Goal: Transaction & Acquisition: Obtain resource

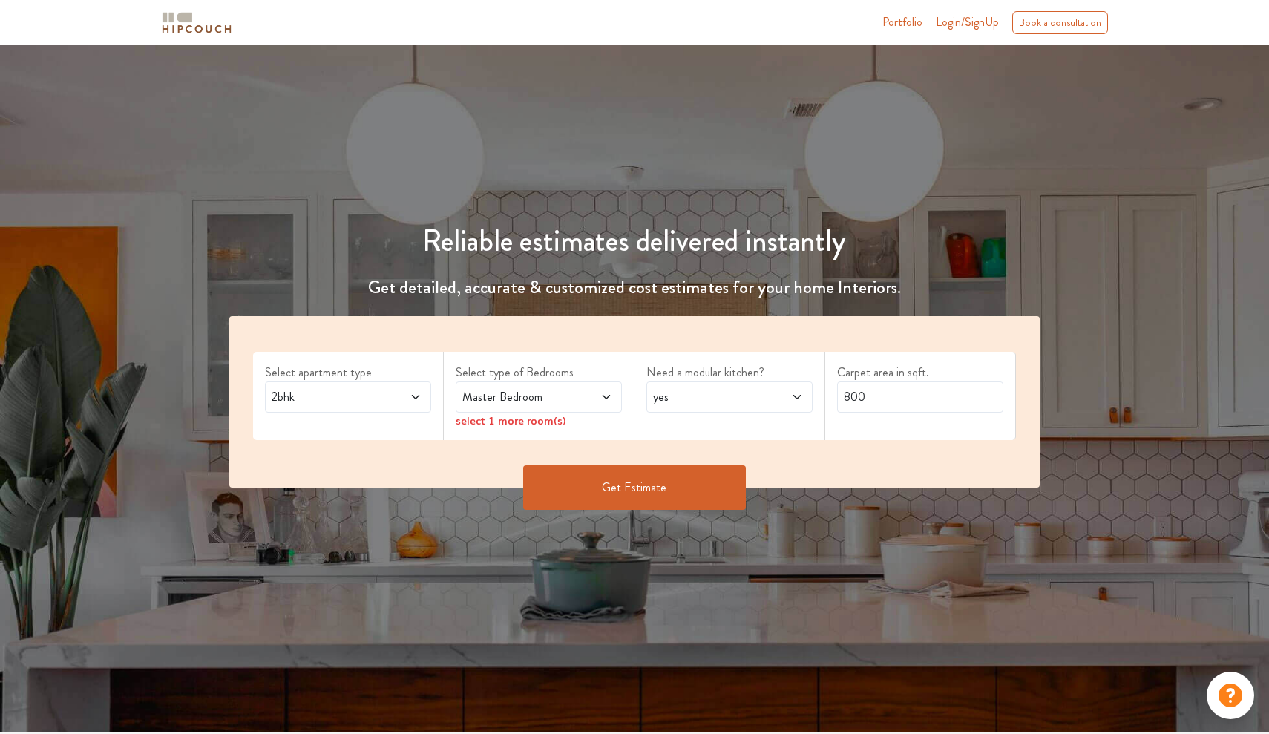
click at [321, 384] on div "2bhk" at bounding box center [348, 396] width 166 height 31
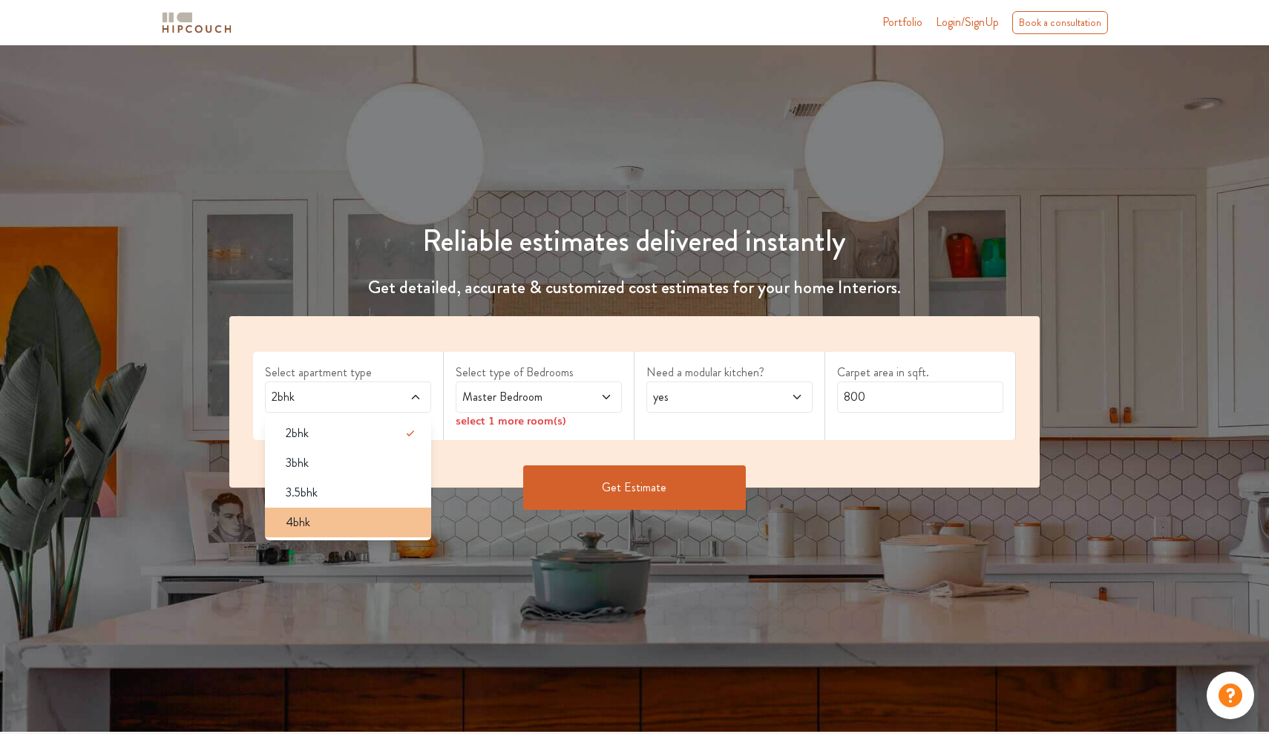
click at [358, 511] on li "4bhk" at bounding box center [348, 523] width 166 height 30
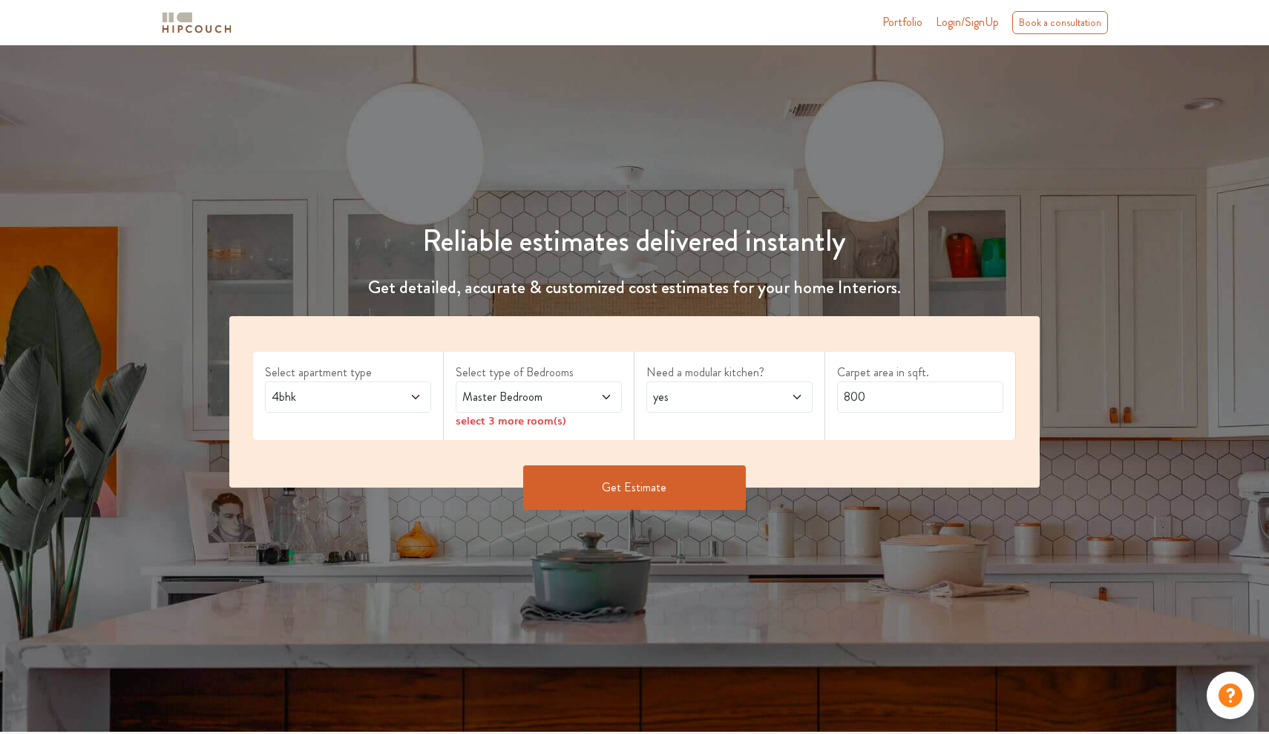
click at [562, 394] on span "Master Bedroom" at bounding box center [516, 397] width 115 height 18
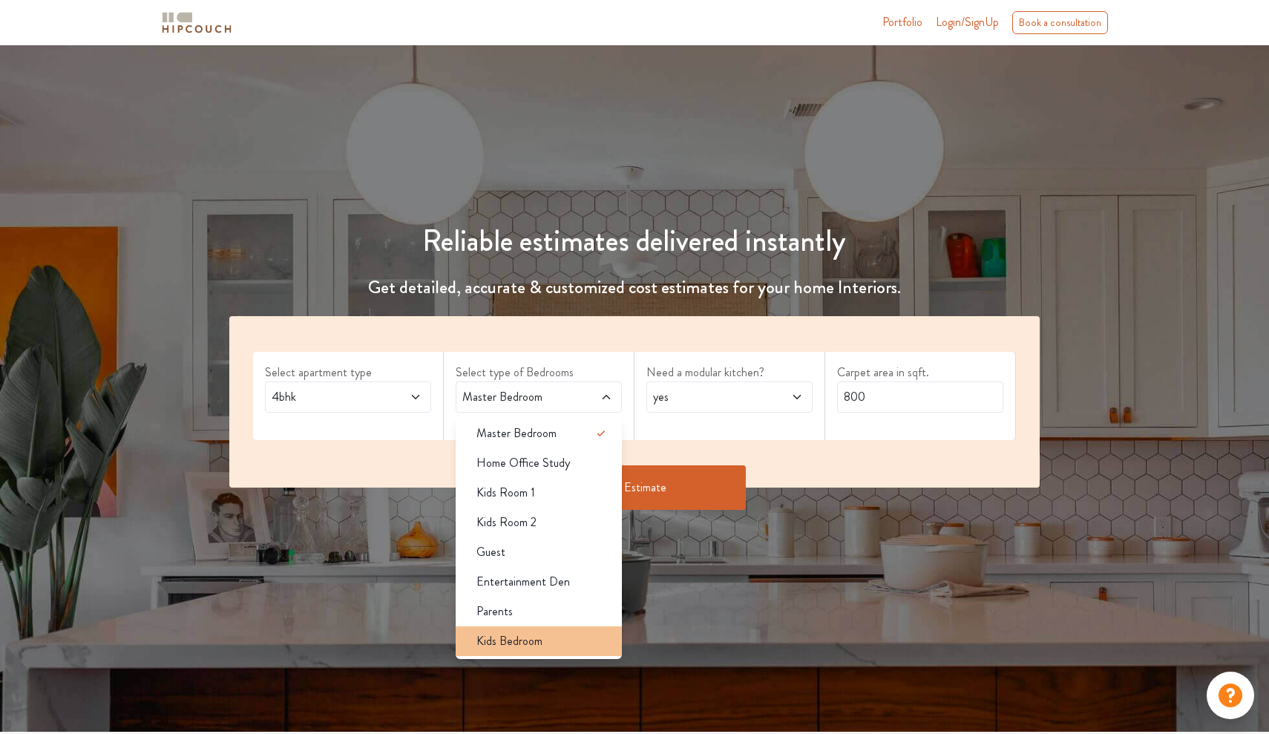
click at [568, 629] on li "Kids Bedroom" at bounding box center [539, 641] width 166 height 30
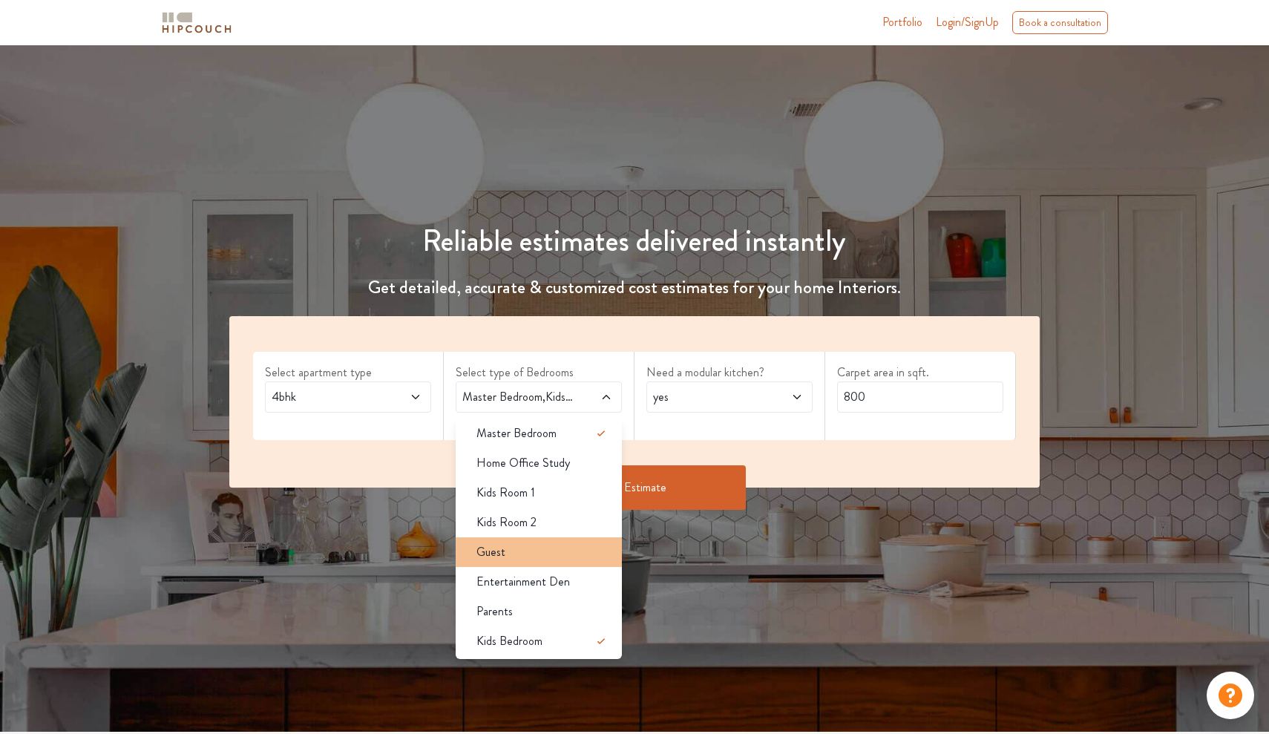
click at [551, 559] on div "Guest" at bounding box center [543, 552] width 157 height 18
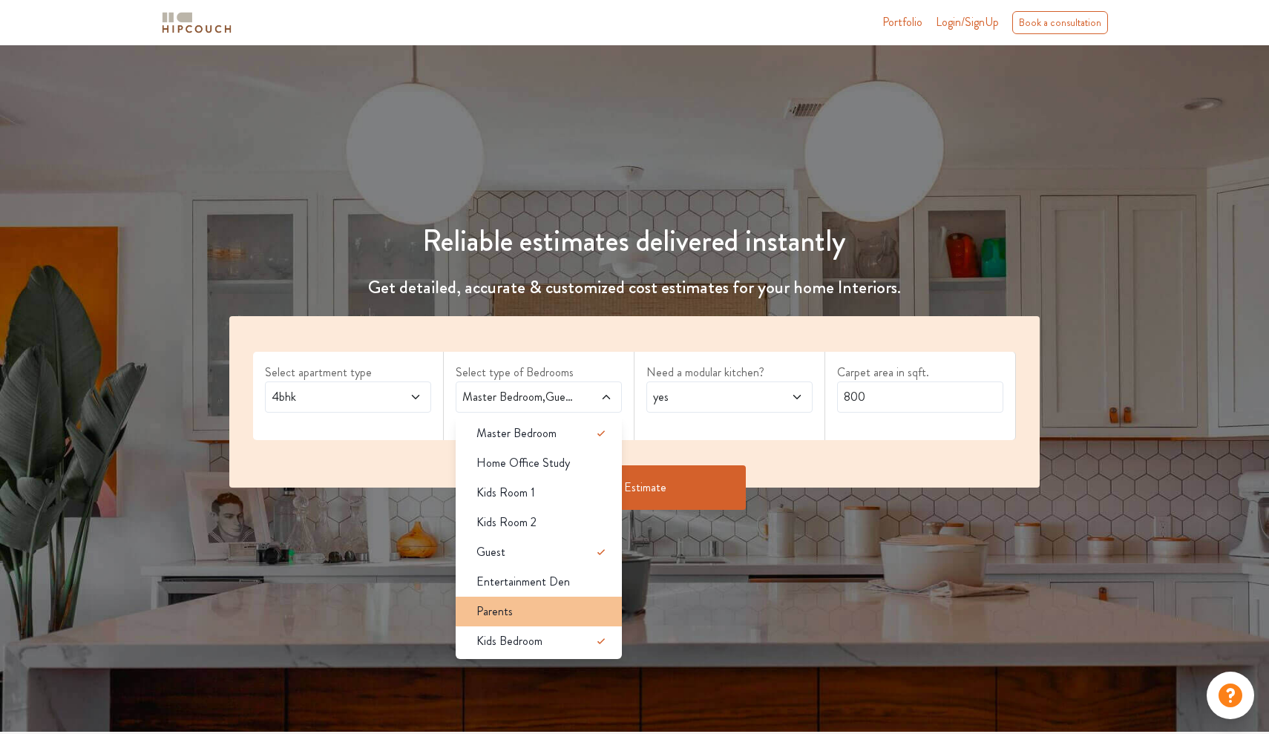
click at [560, 612] on div "Parents" at bounding box center [543, 612] width 157 height 18
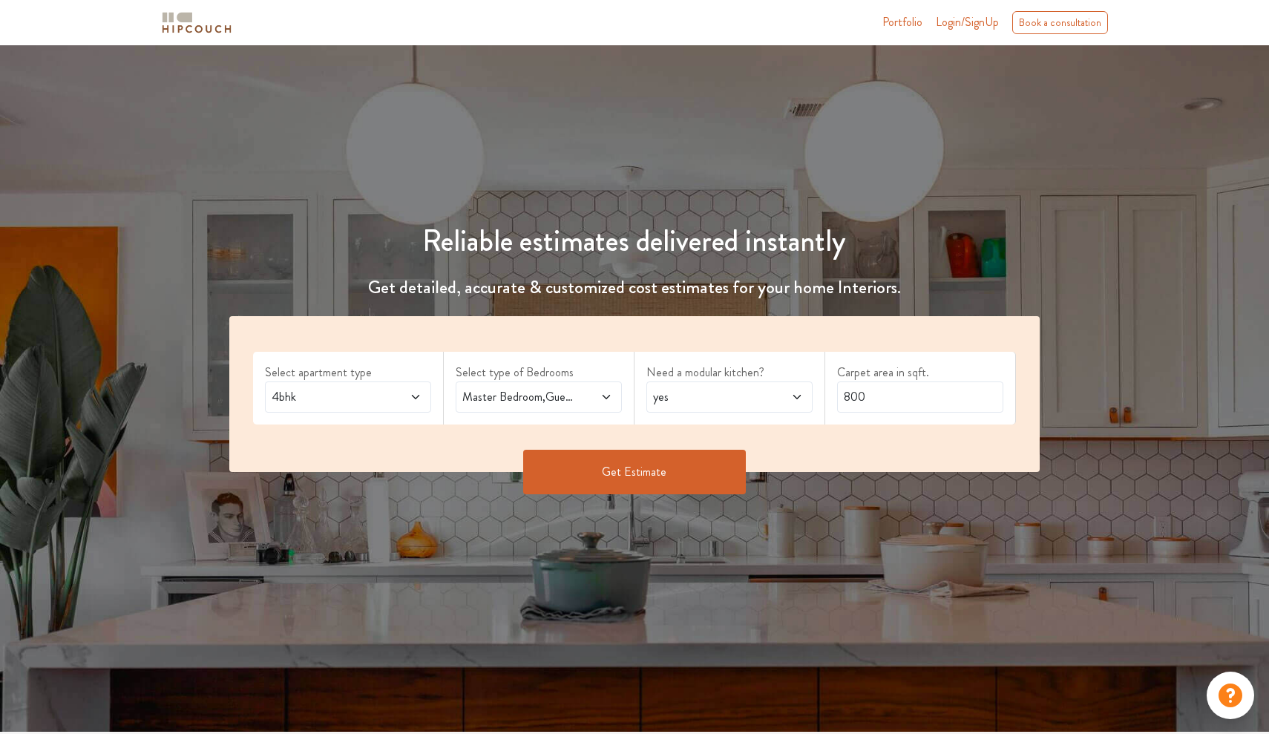
click at [770, 397] on span at bounding box center [784, 397] width 38 height 18
click at [873, 415] on div "Carpet area in sqft. 800" at bounding box center [920, 388] width 191 height 73
click at [900, 387] on input "800" at bounding box center [920, 396] width 166 height 31
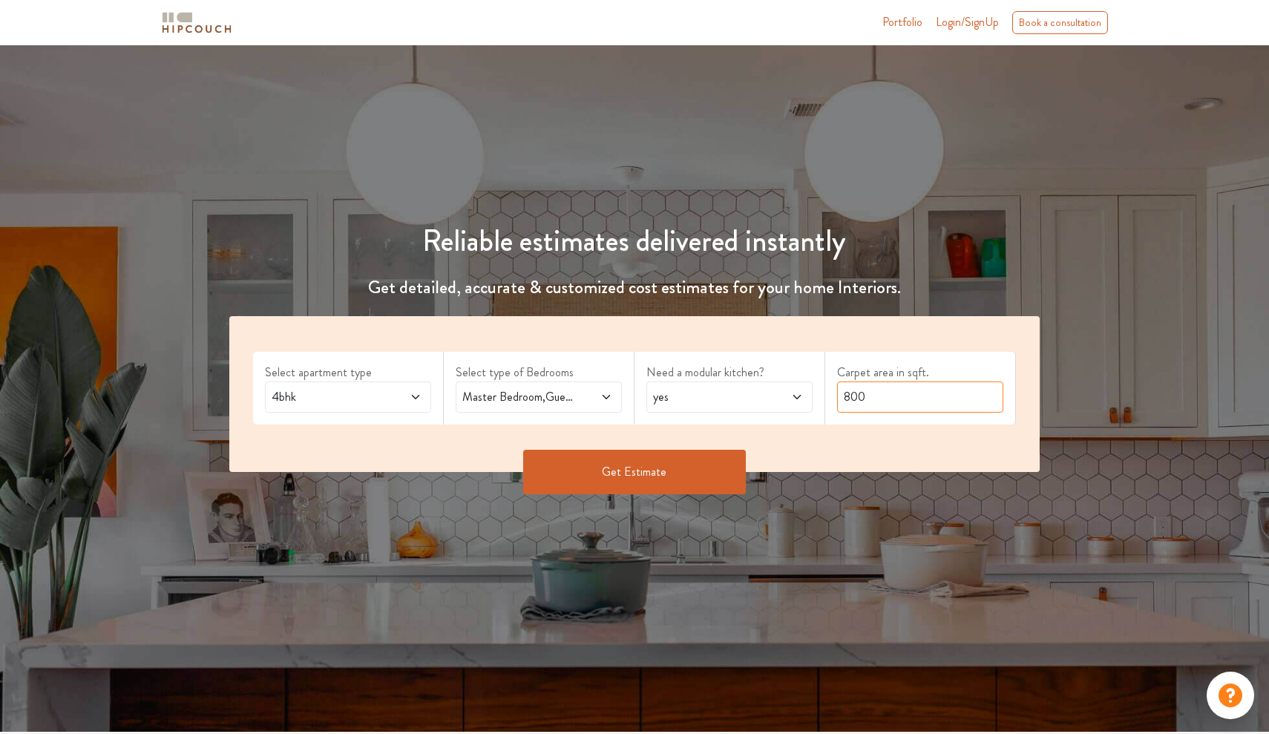
click at [900, 387] on input "800" at bounding box center [920, 396] width 166 height 31
type input "8"
type input "1500"
click at [698, 497] on div "Get Estimate" at bounding box center [634, 494] width 828 height 45
click at [698, 488] on button "Get Estimate" at bounding box center [634, 472] width 223 height 45
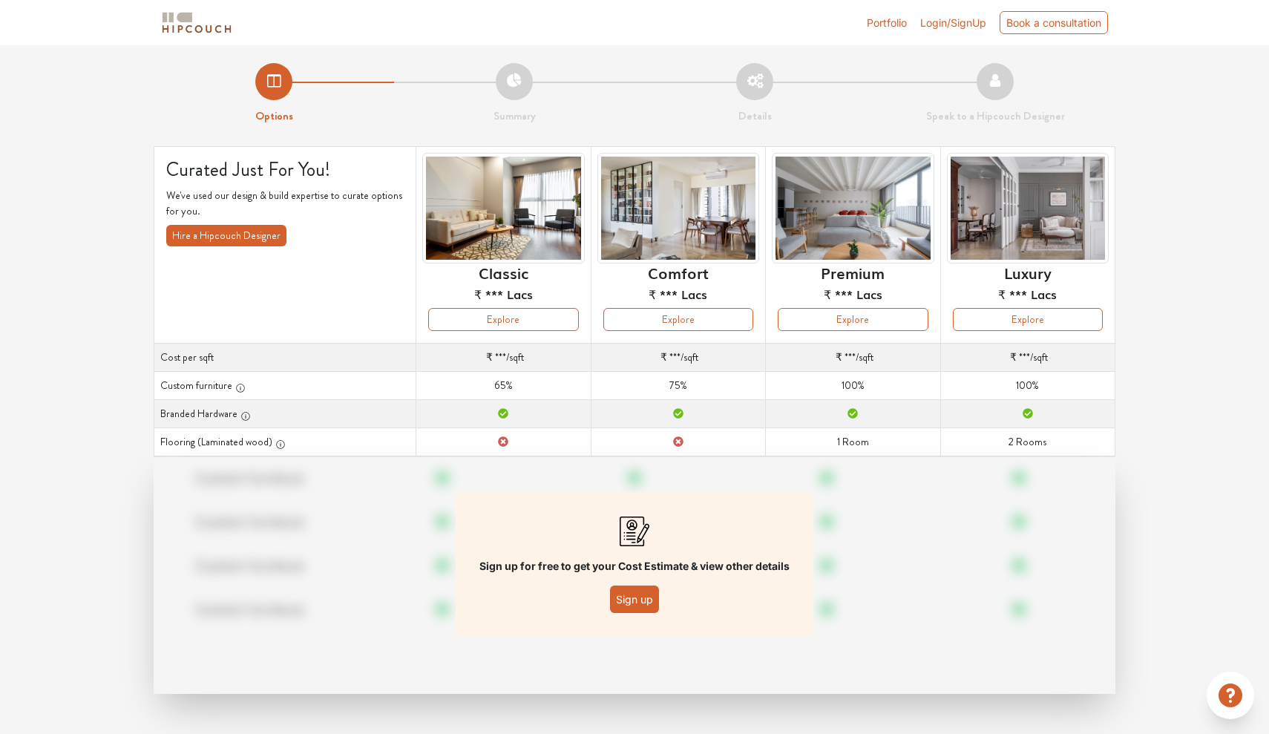
click at [623, 603] on button "Sign up" at bounding box center [634, 599] width 49 height 27
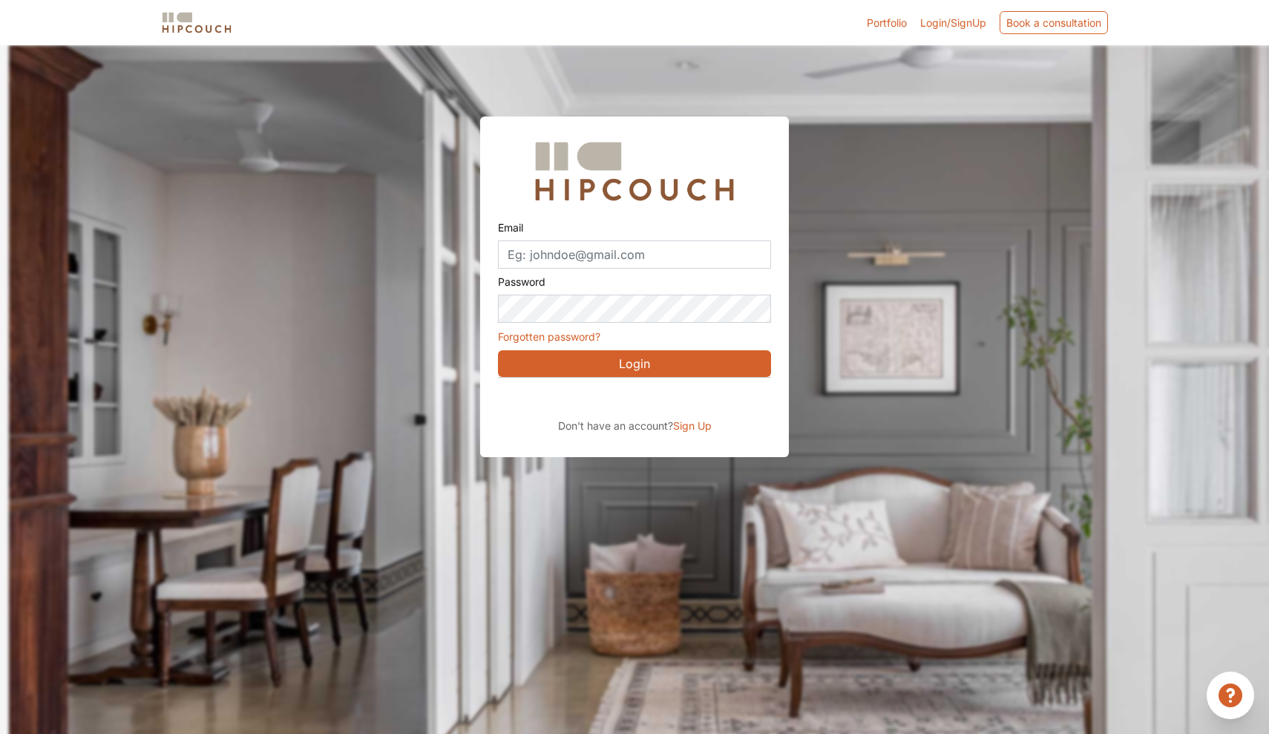
click at [685, 400] on div "Sign in with Google. Opens in new tab" at bounding box center [634, 398] width 272 height 33
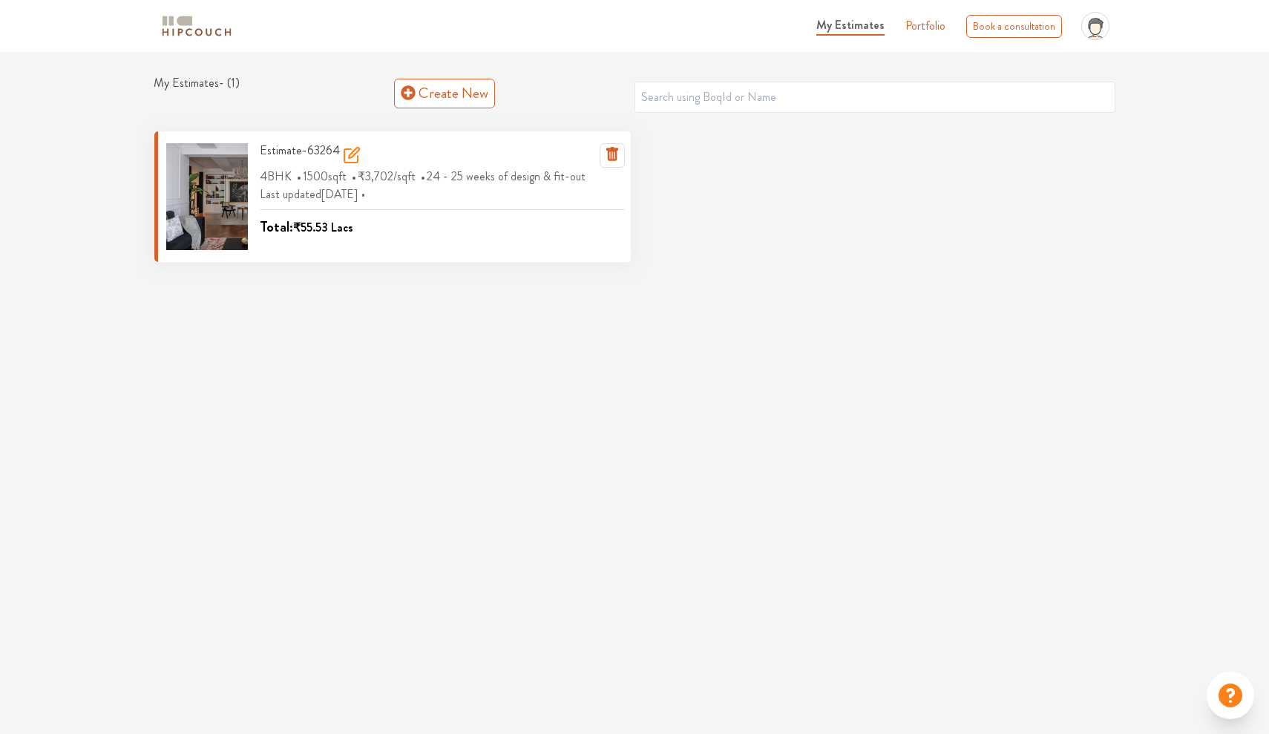
click at [194, 197] on div at bounding box center [207, 196] width 82 height 107
click at [350, 186] on span "1500 sqft" at bounding box center [327, 176] width 48 height 24
click at [345, 160] on icon at bounding box center [352, 155] width 18 height 18
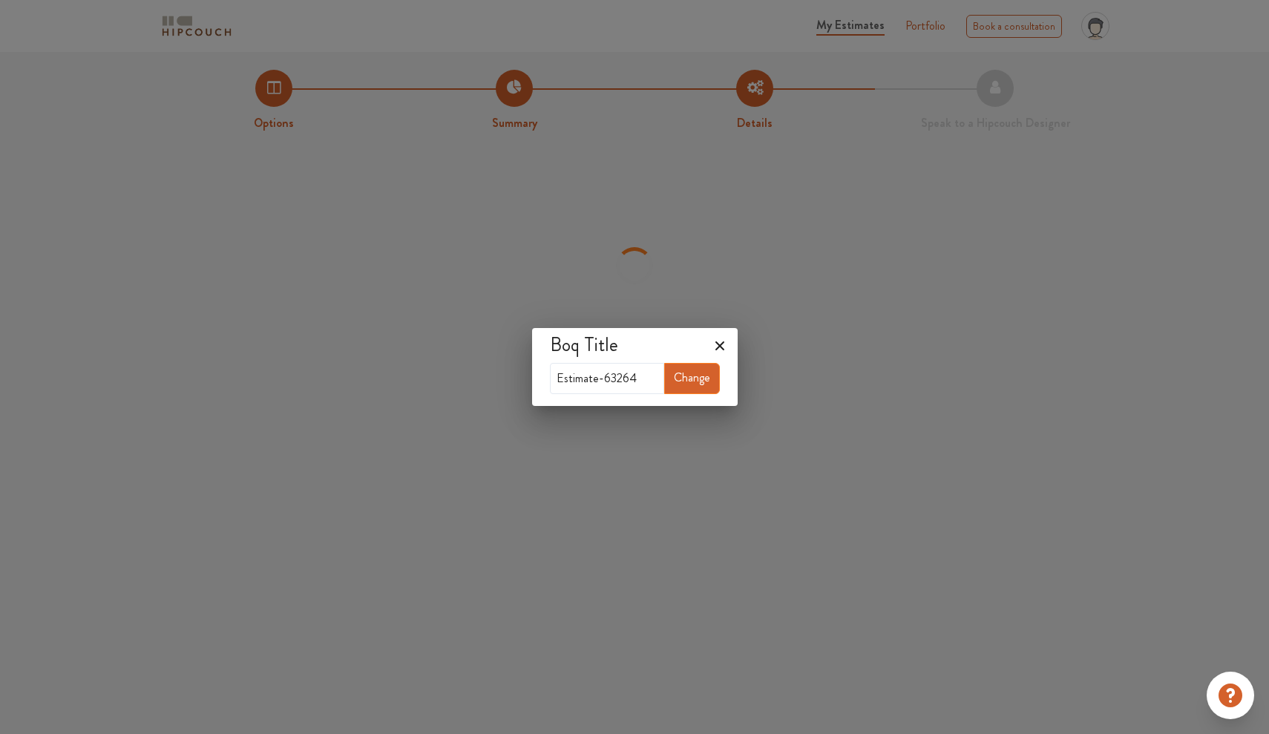
click at [718, 347] on icon at bounding box center [719, 345] width 9 height 9
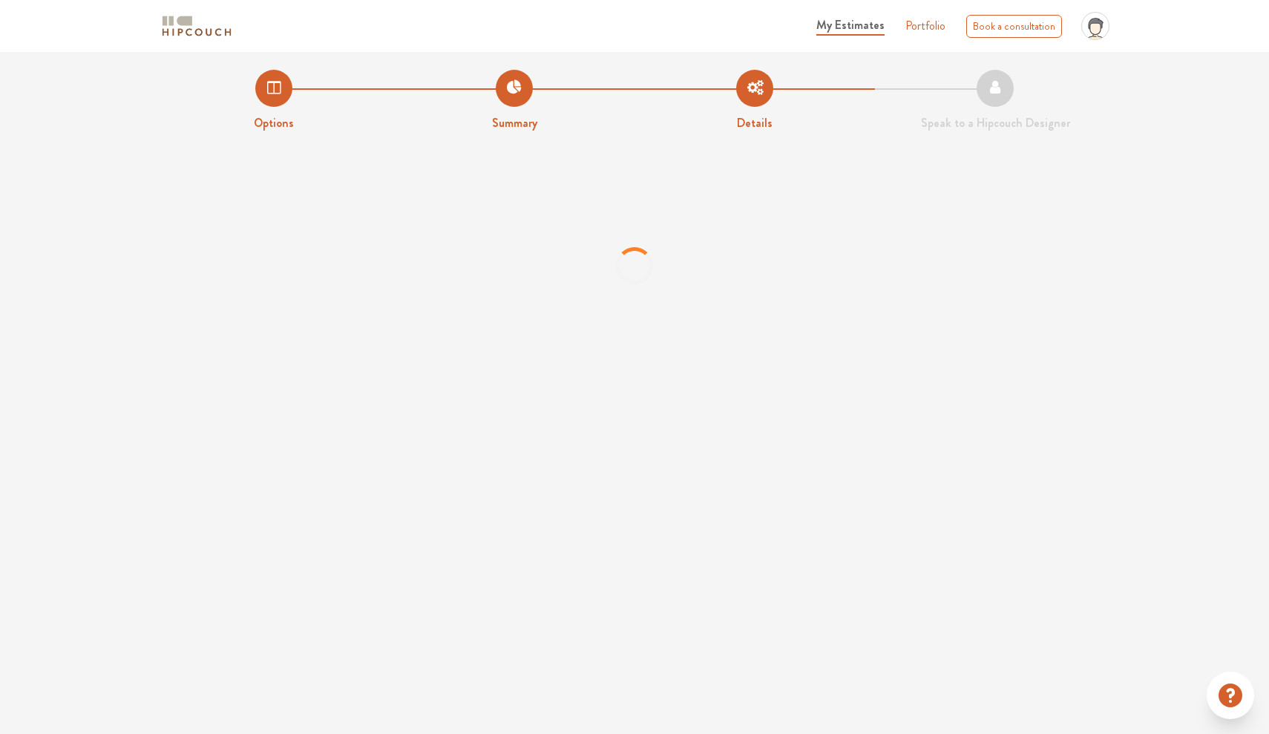
click at [514, 80] on li "Summary" at bounding box center [514, 101] width 240 height 62
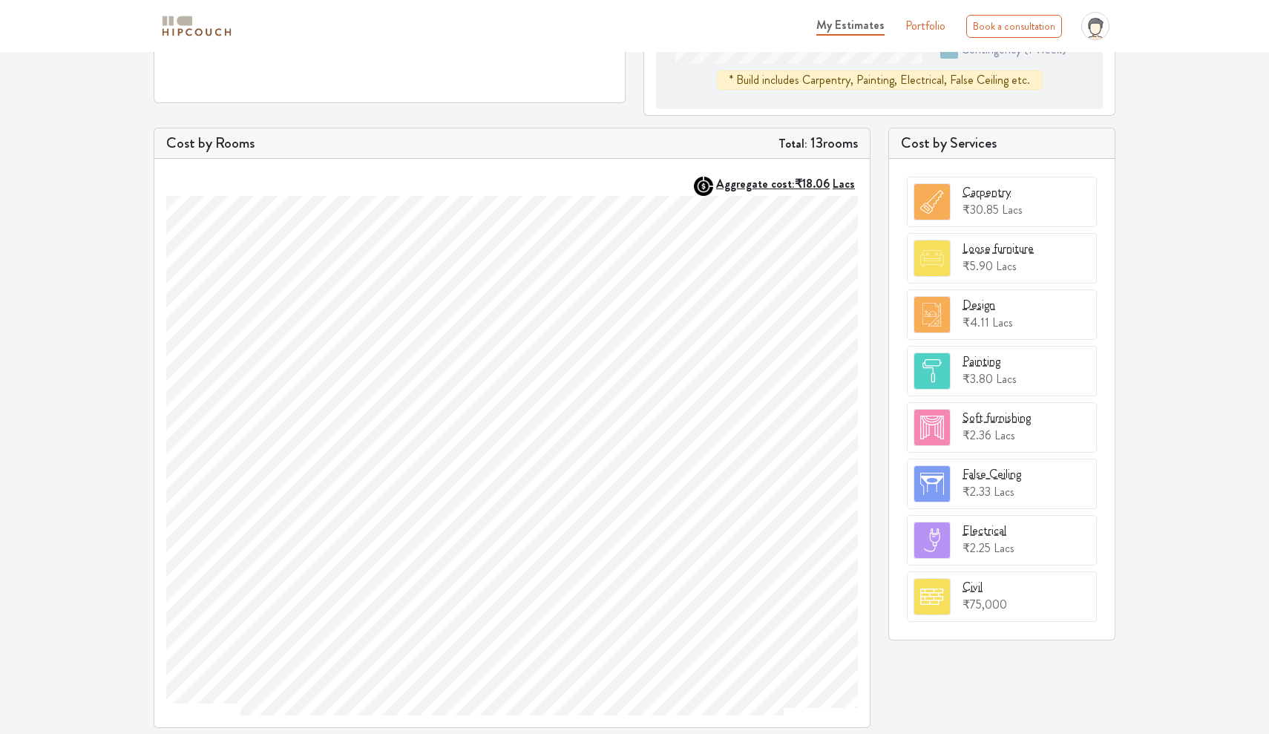
scroll to position [384, 0]
click at [989, 301] on div "Design" at bounding box center [979, 305] width 33 height 18
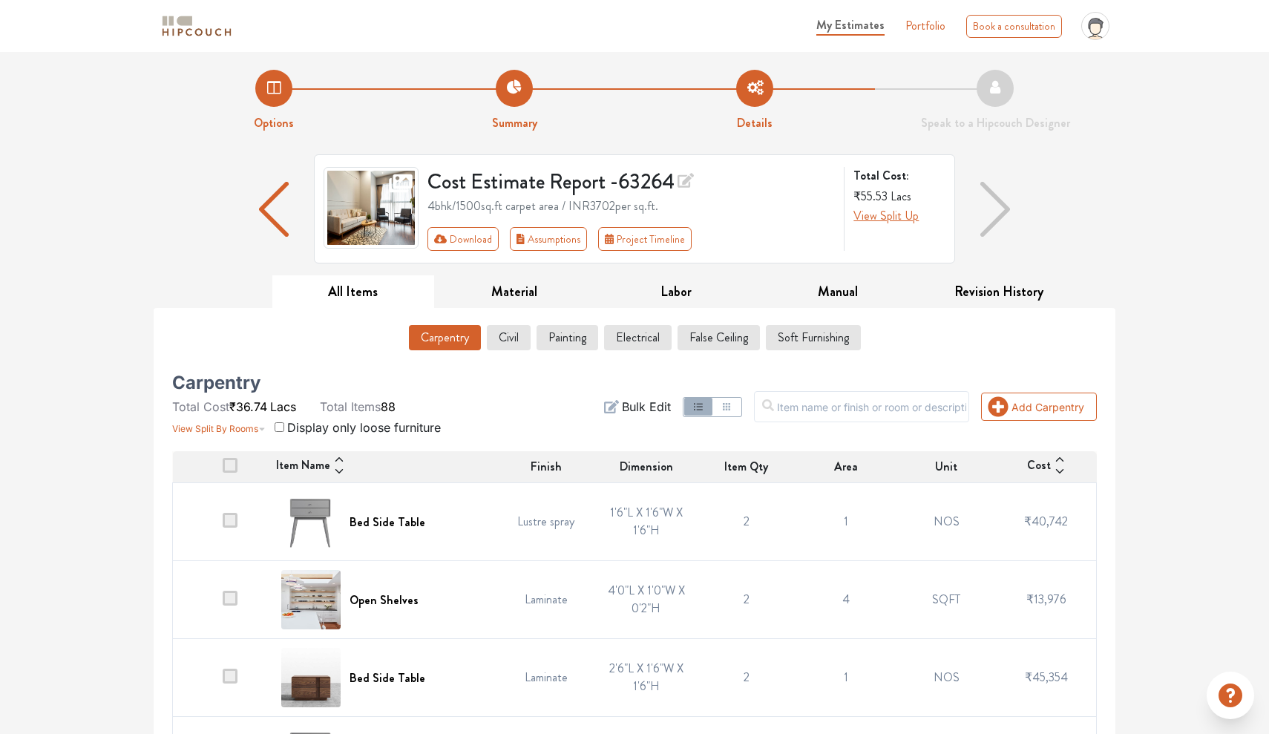
click at [537, 96] on li "Summary" at bounding box center [514, 101] width 240 height 62
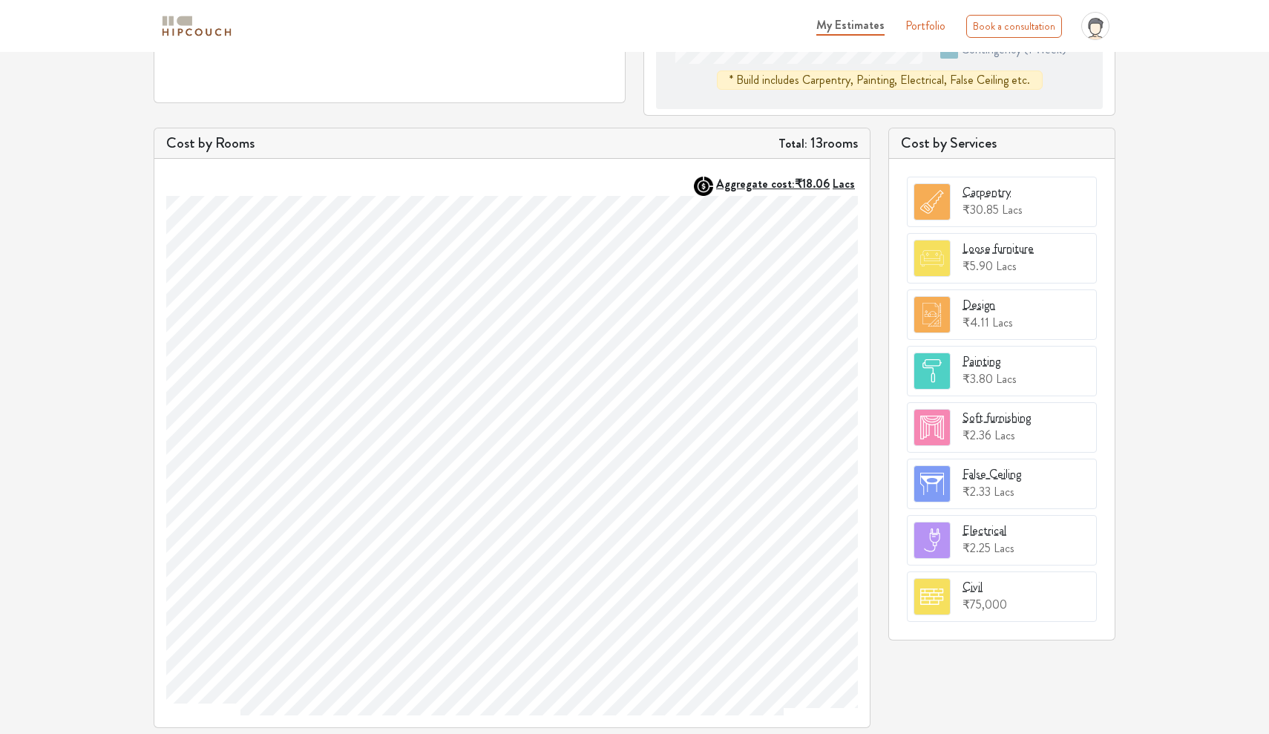
scroll to position [379, 0]
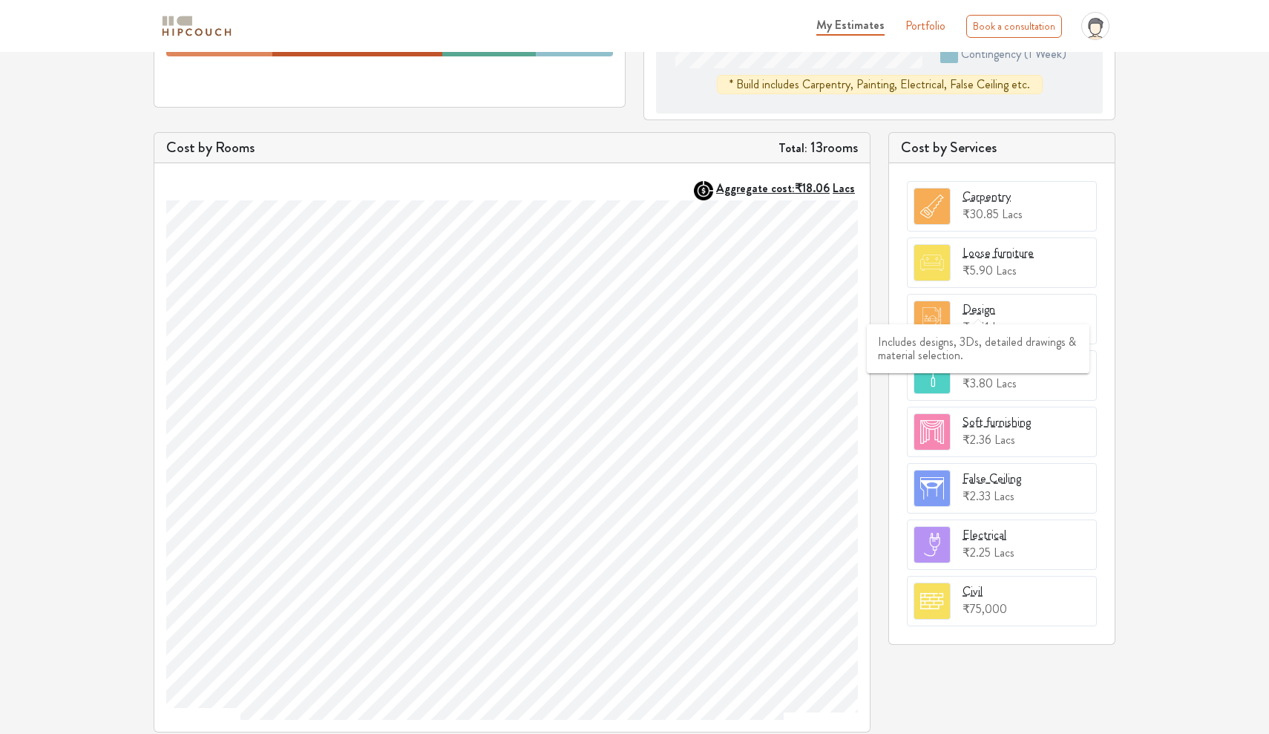
click at [963, 309] on div "Design" at bounding box center [979, 310] width 33 height 18
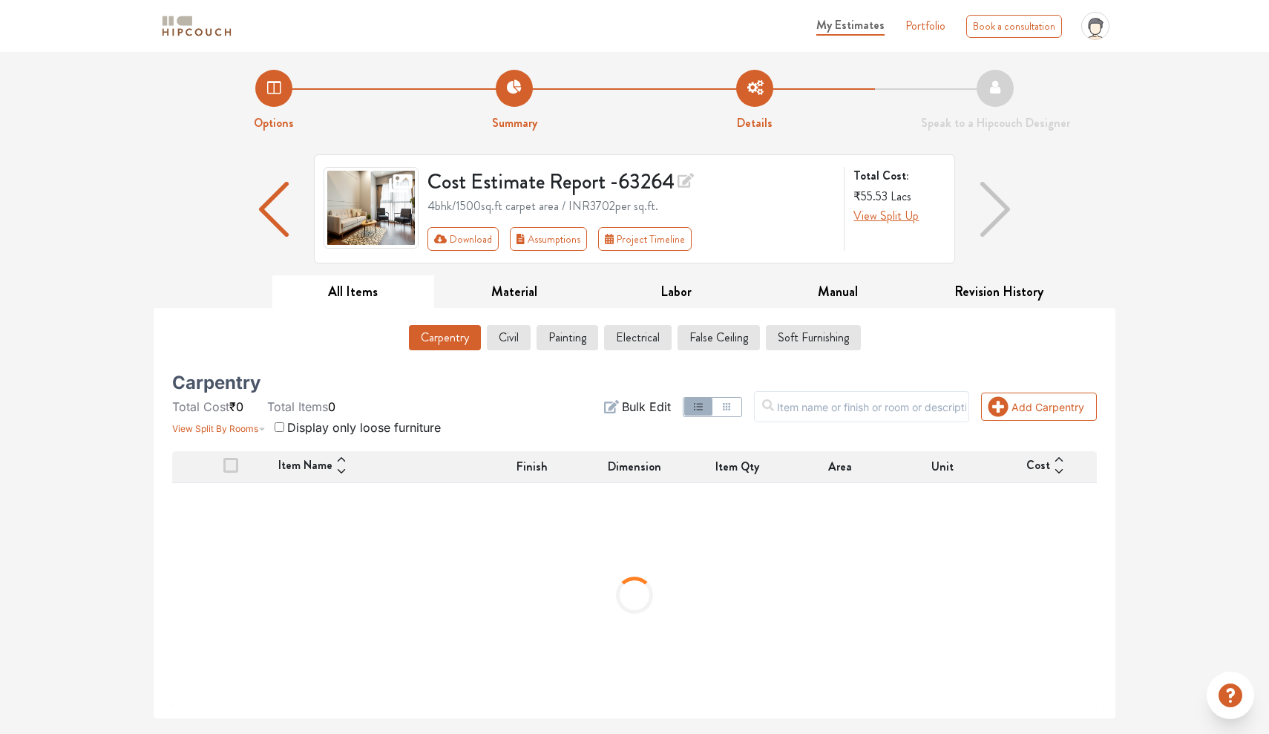
click at [268, 190] on img "button" at bounding box center [274, 209] width 30 height 55
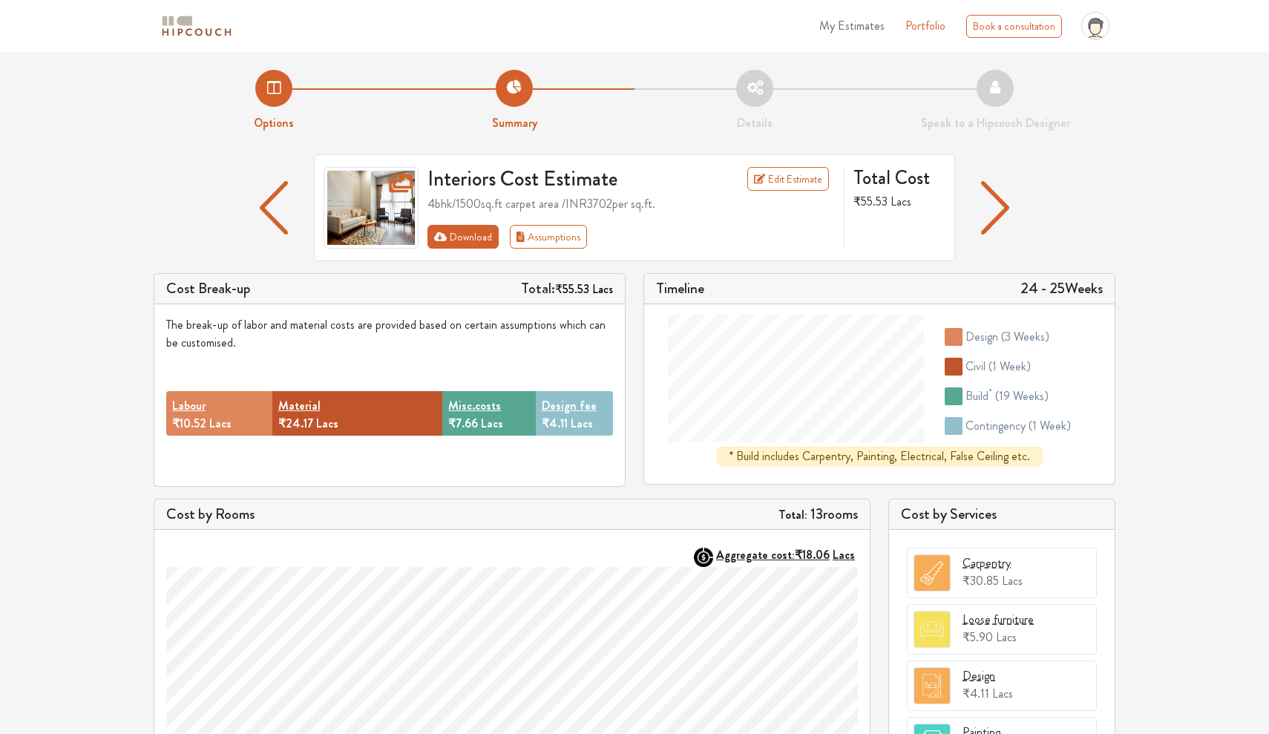
click at [465, 231] on button "Download" at bounding box center [464, 237] width 72 height 24
click at [440, 232] on icon "First group" at bounding box center [440, 236] width 13 height 9
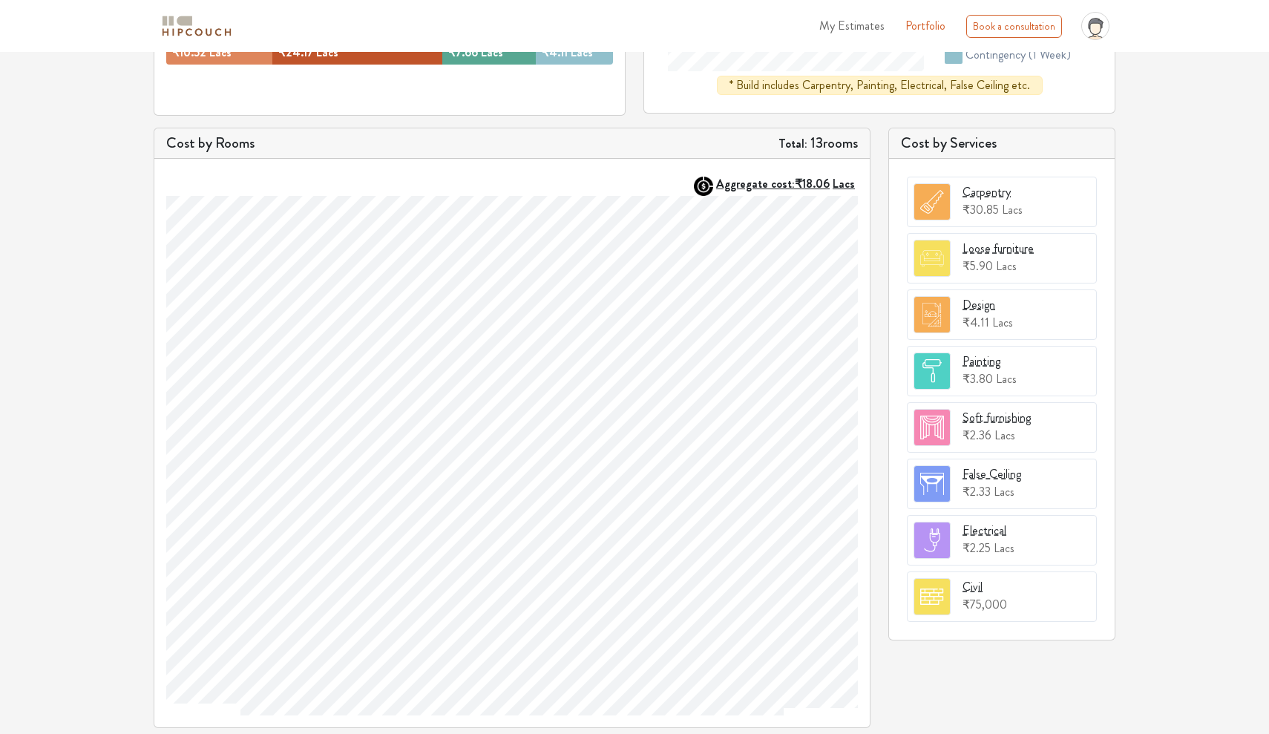
scroll to position [371, 0]
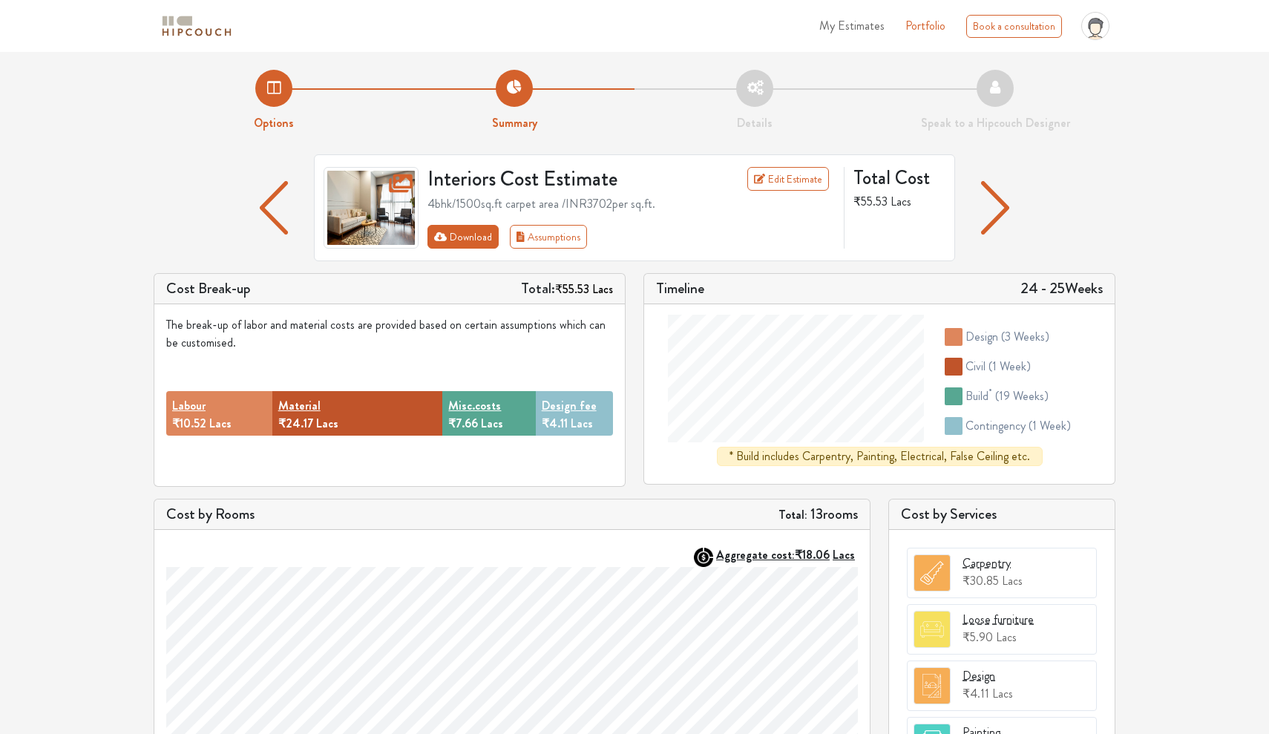
click at [477, 233] on button "Download" at bounding box center [464, 237] width 72 height 24
click at [459, 240] on button "Download" at bounding box center [464, 237] width 72 height 24
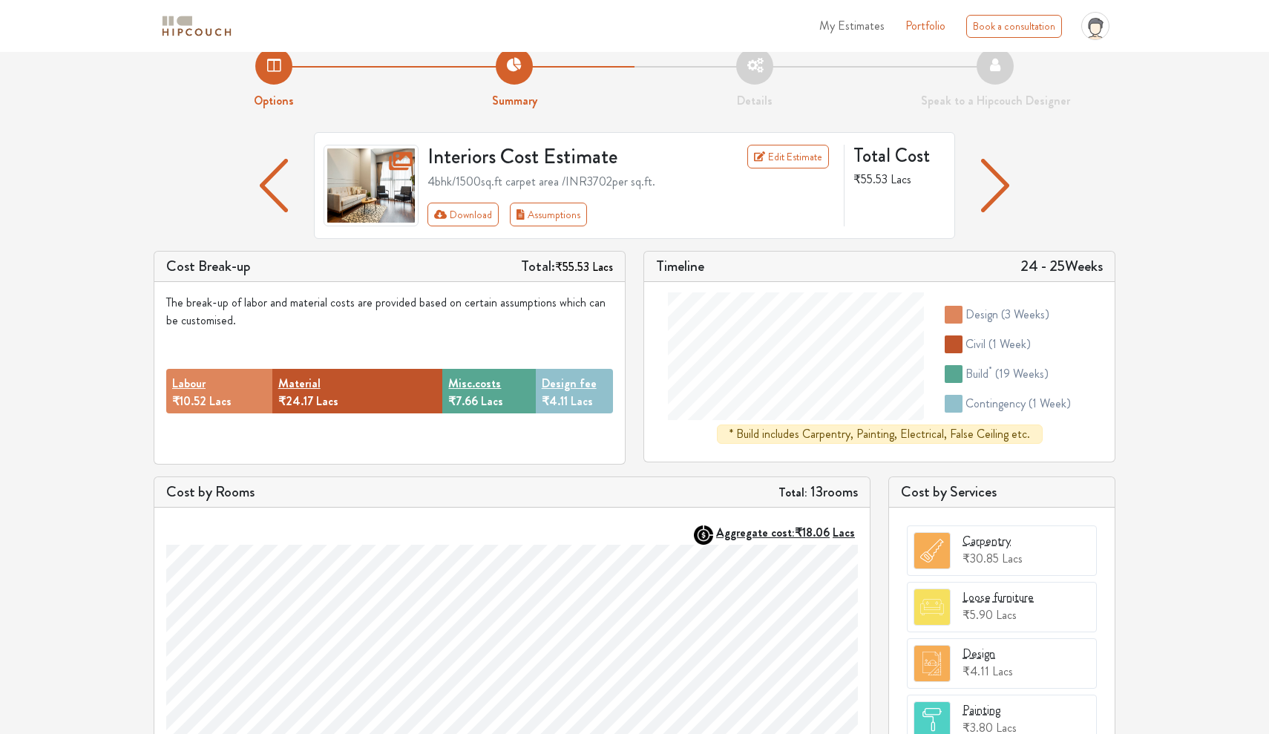
scroll to position [34, 0]
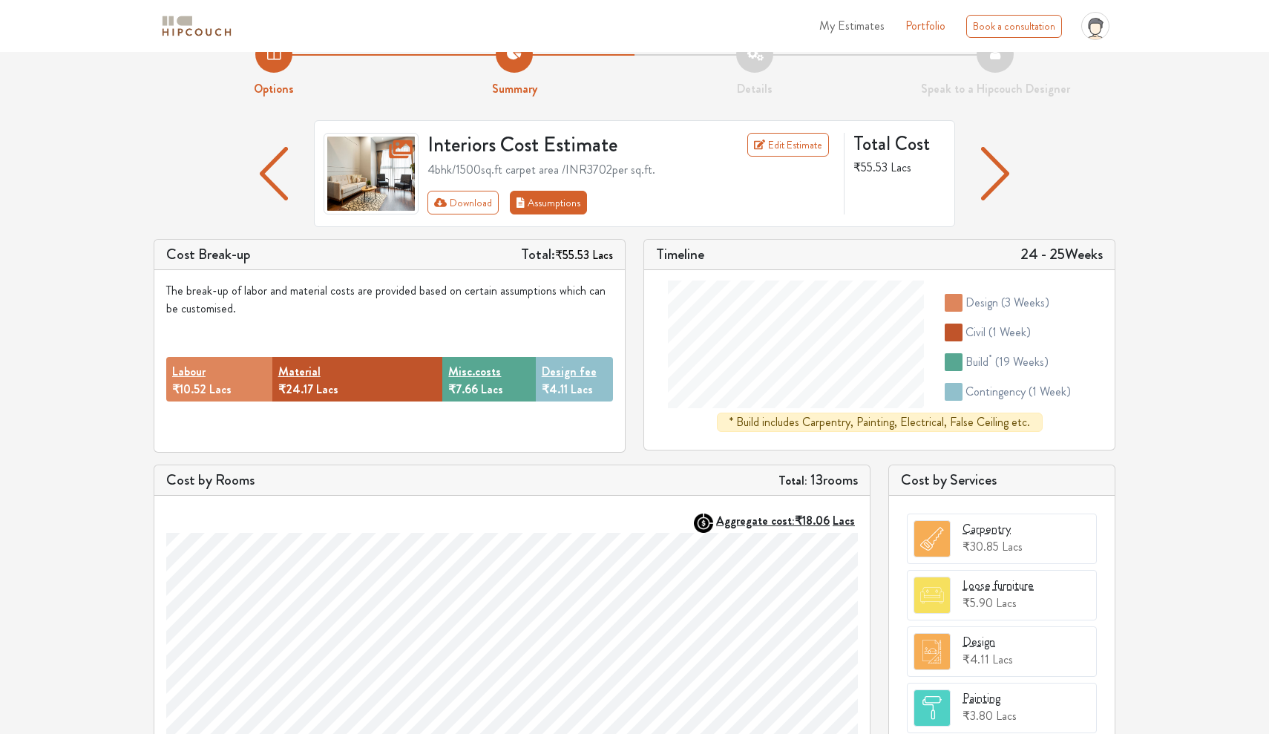
click at [571, 207] on button "Assumptions" at bounding box center [548, 203] width 77 height 24
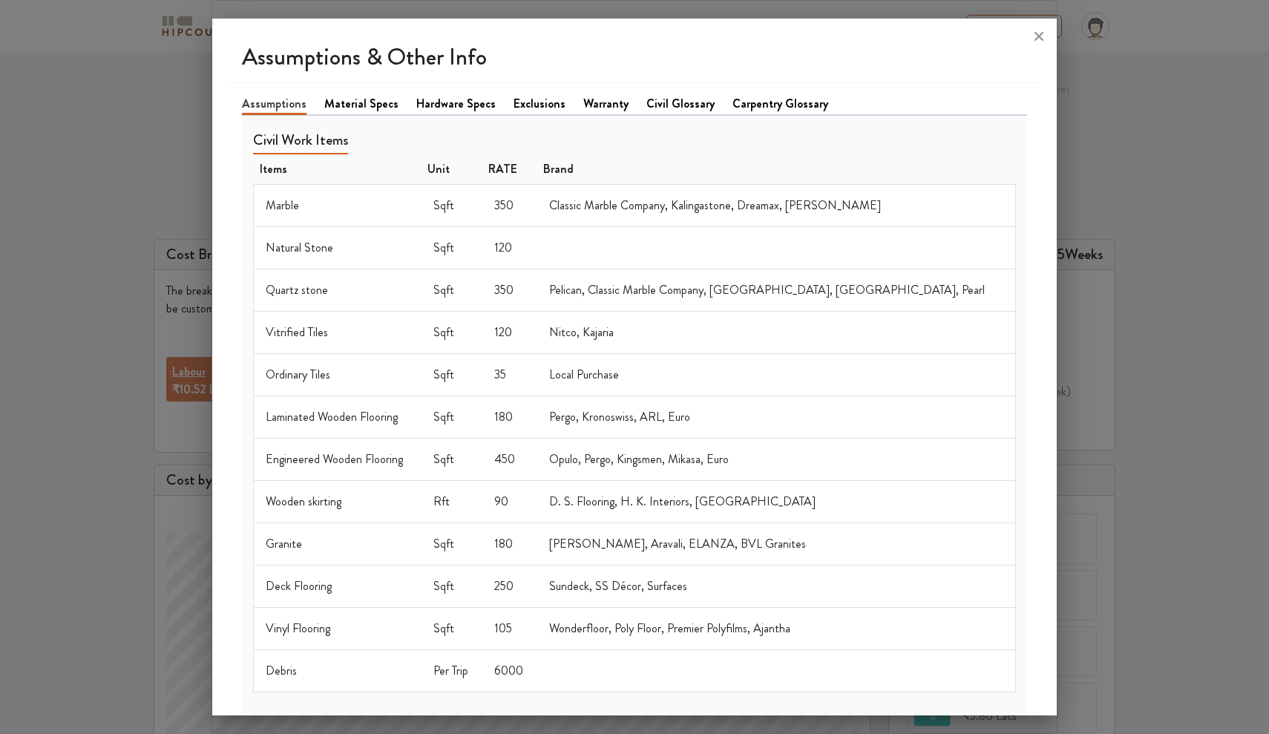
click at [373, 106] on link "Material Specs" at bounding box center [361, 104] width 74 height 18
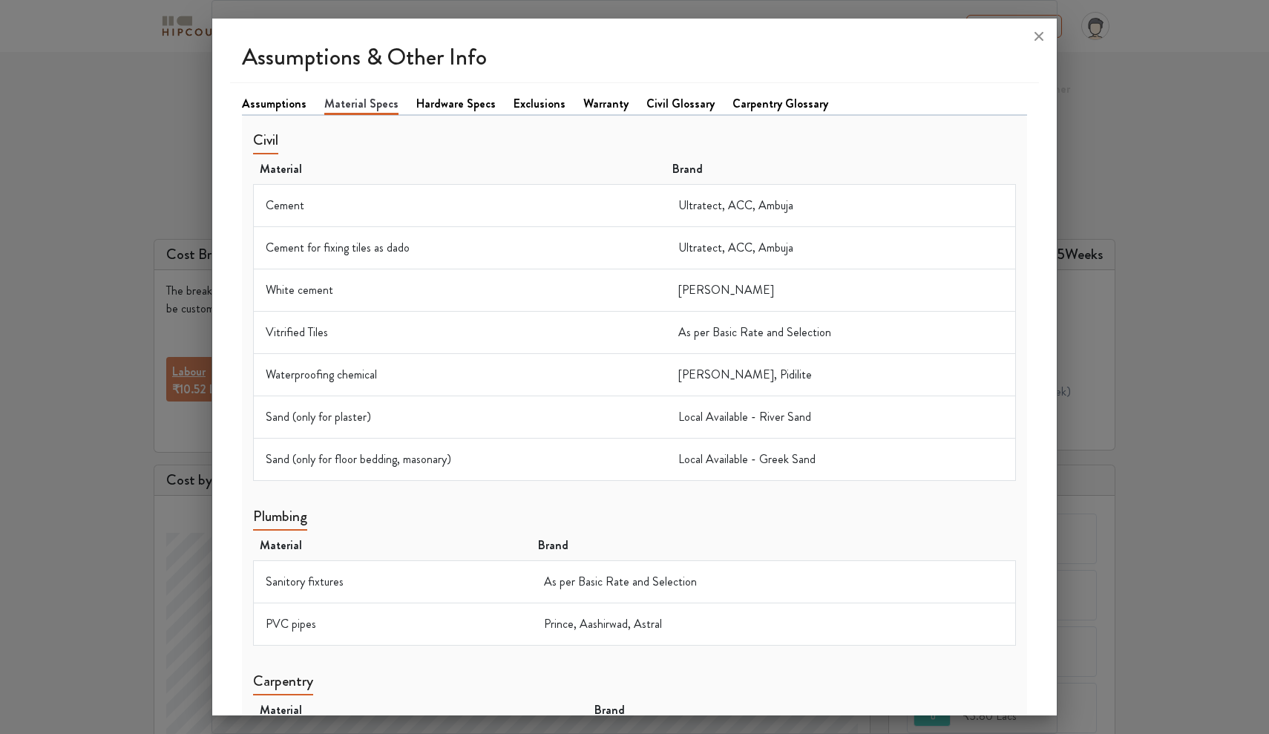
scroll to position [0, 0]
click at [459, 103] on link "Hardware Specs" at bounding box center [455, 104] width 79 height 18
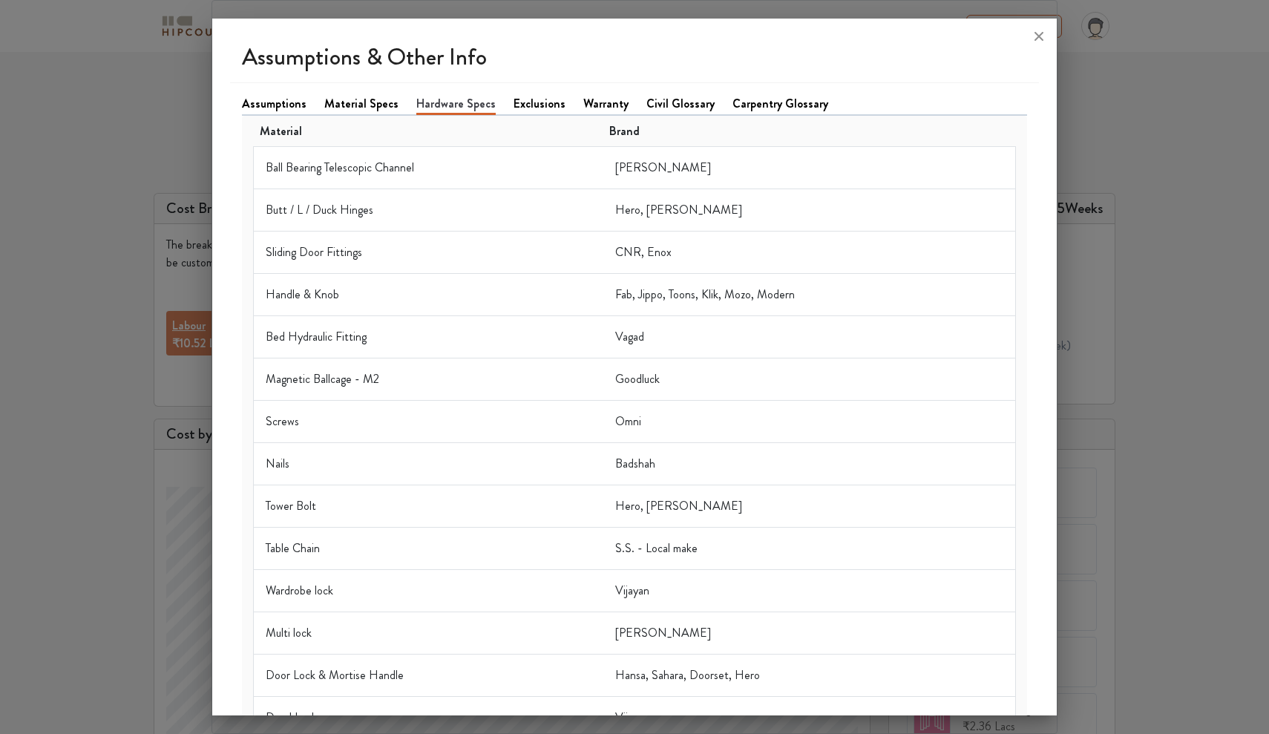
click at [528, 108] on link "Exclusions" at bounding box center [540, 104] width 52 height 18
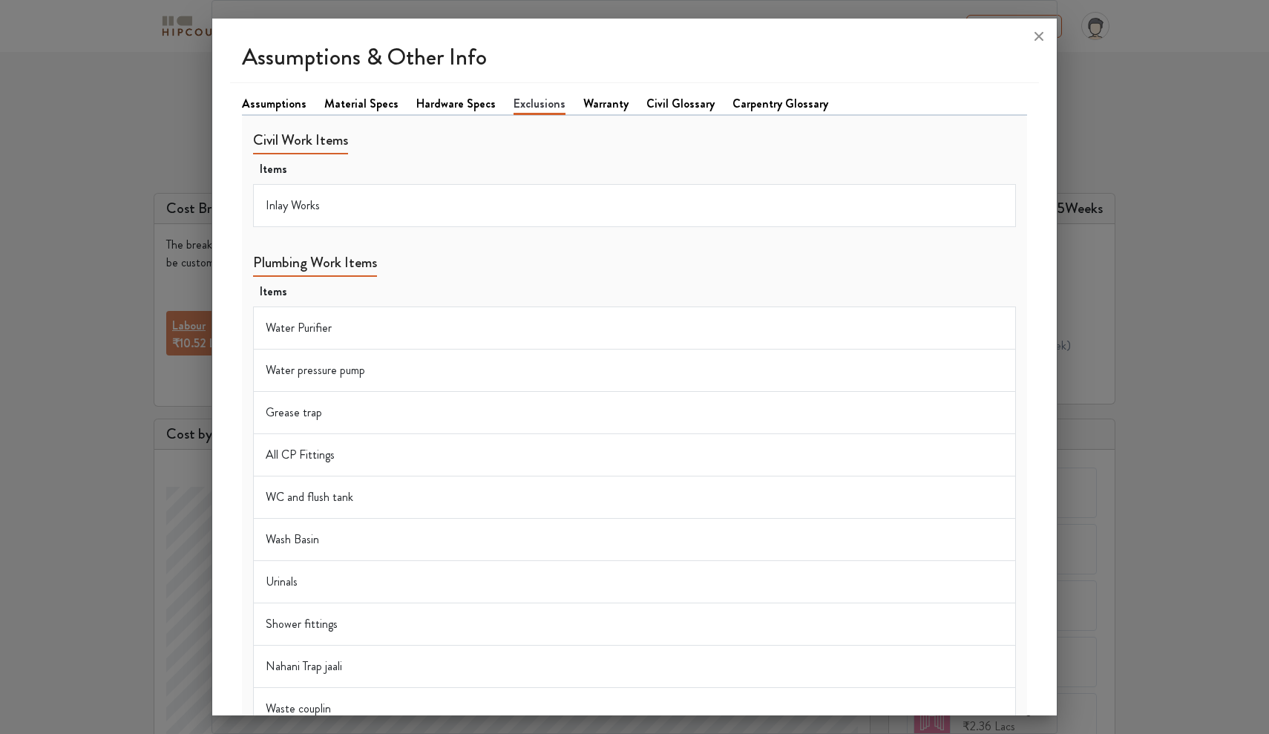
click at [587, 105] on link "Warranty" at bounding box center [605, 104] width 45 height 18
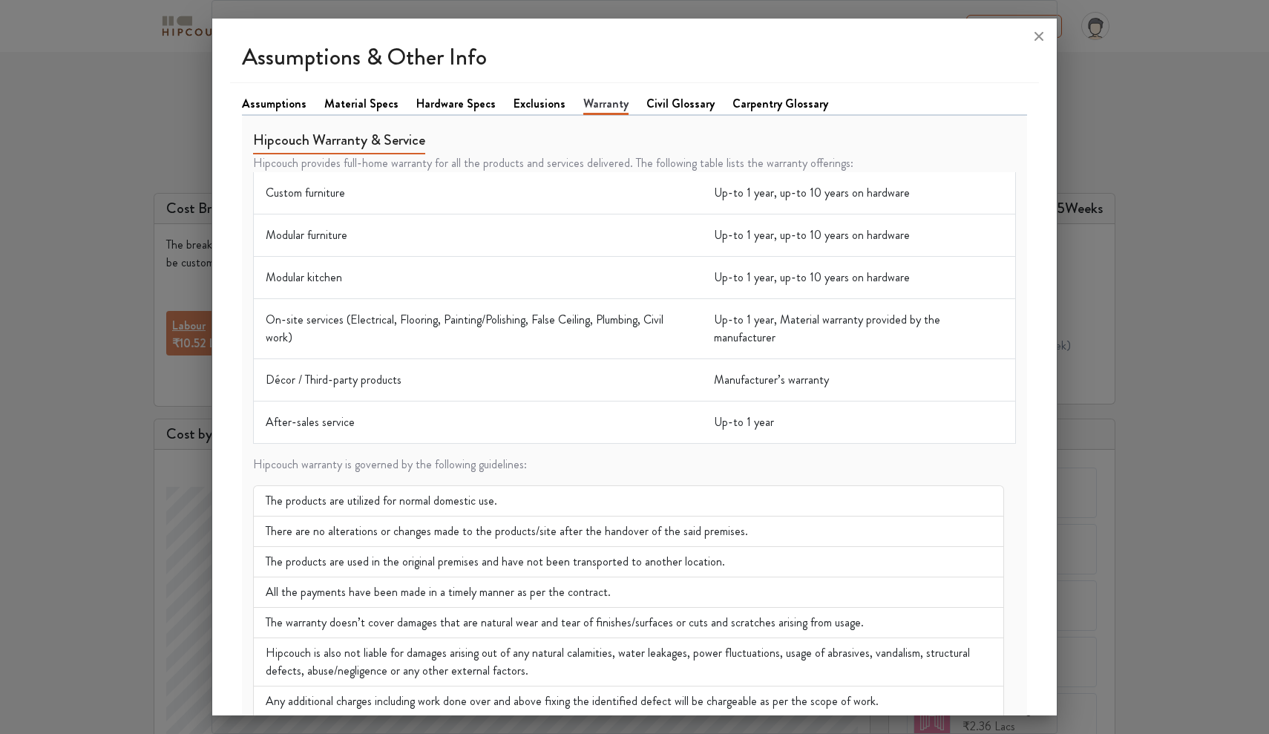
click at [671, 99] on link "Civil Glossary" at bounding box center [680, 104] width 68 height 18
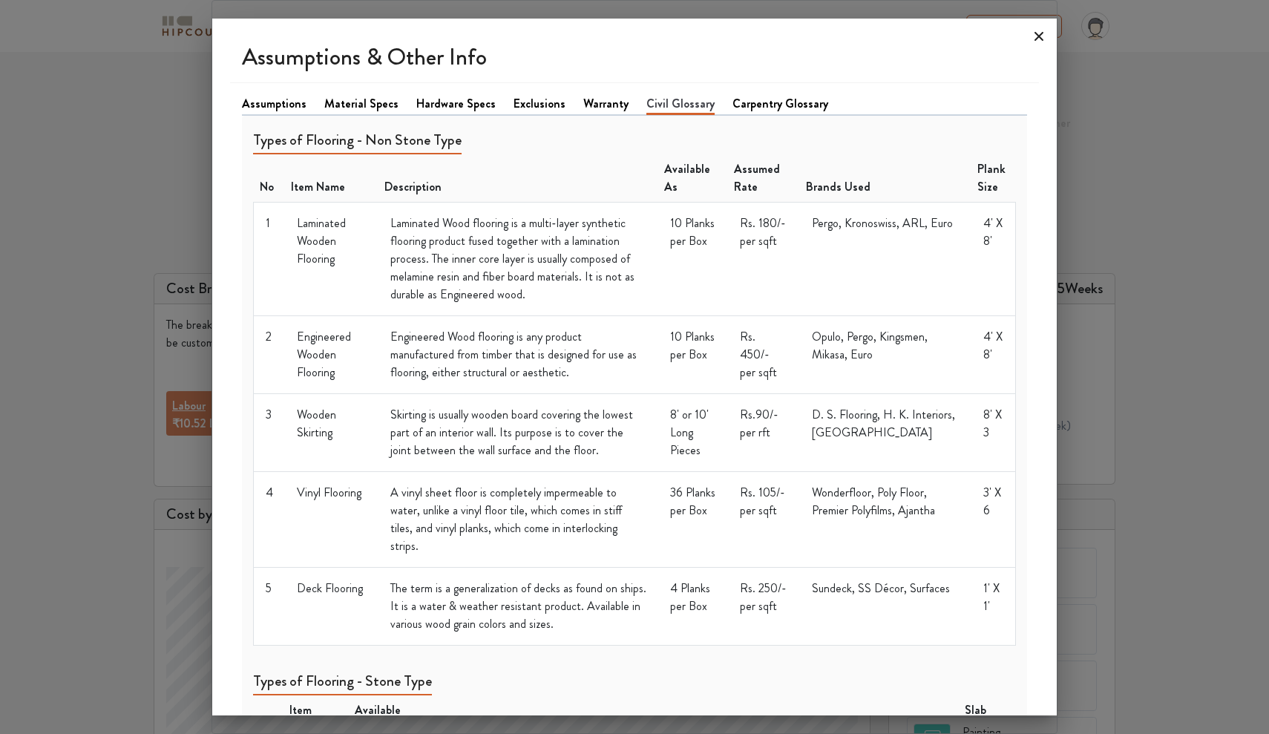
click at [1041, 39] on icon at bounding box center [1039, 36] width 9 height 9
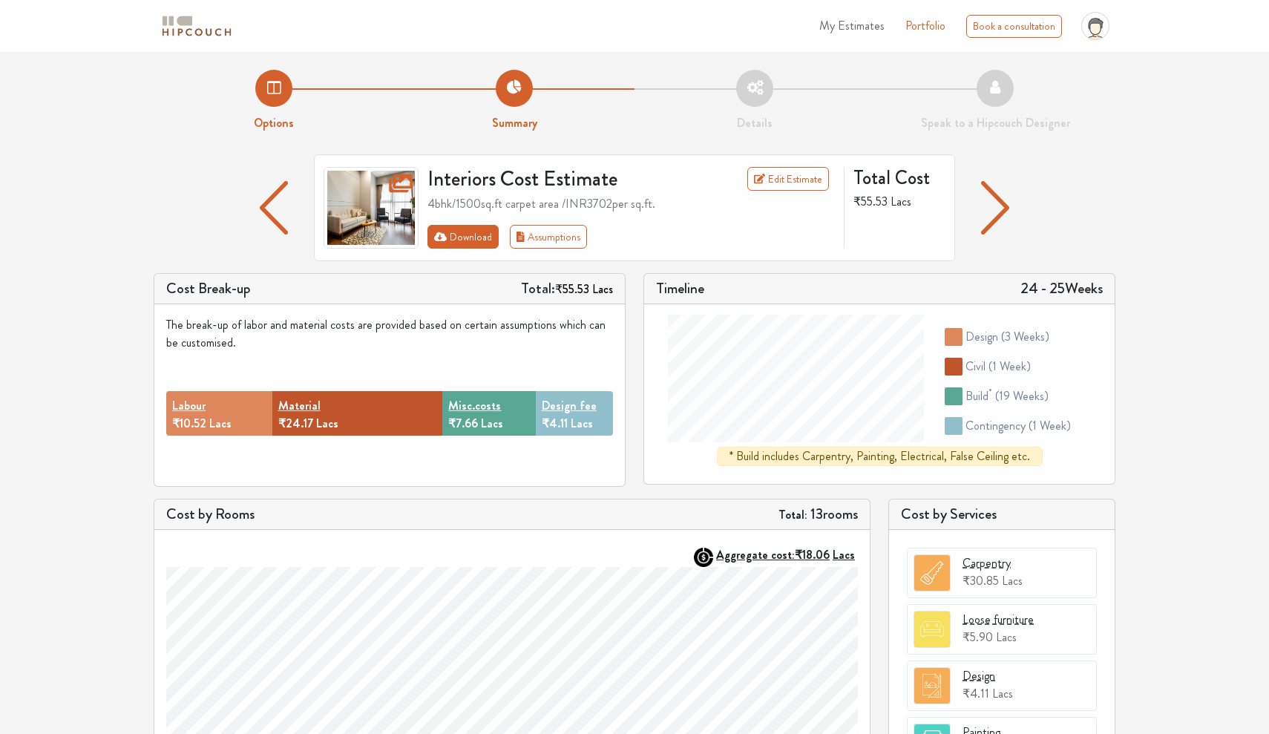
click at [438, 238] on icon "First group" at bounding box center [440, 237] width 13 height 10
click at [767, 89] on li "Details" at bounding box center [755, 101] width 240 height 62
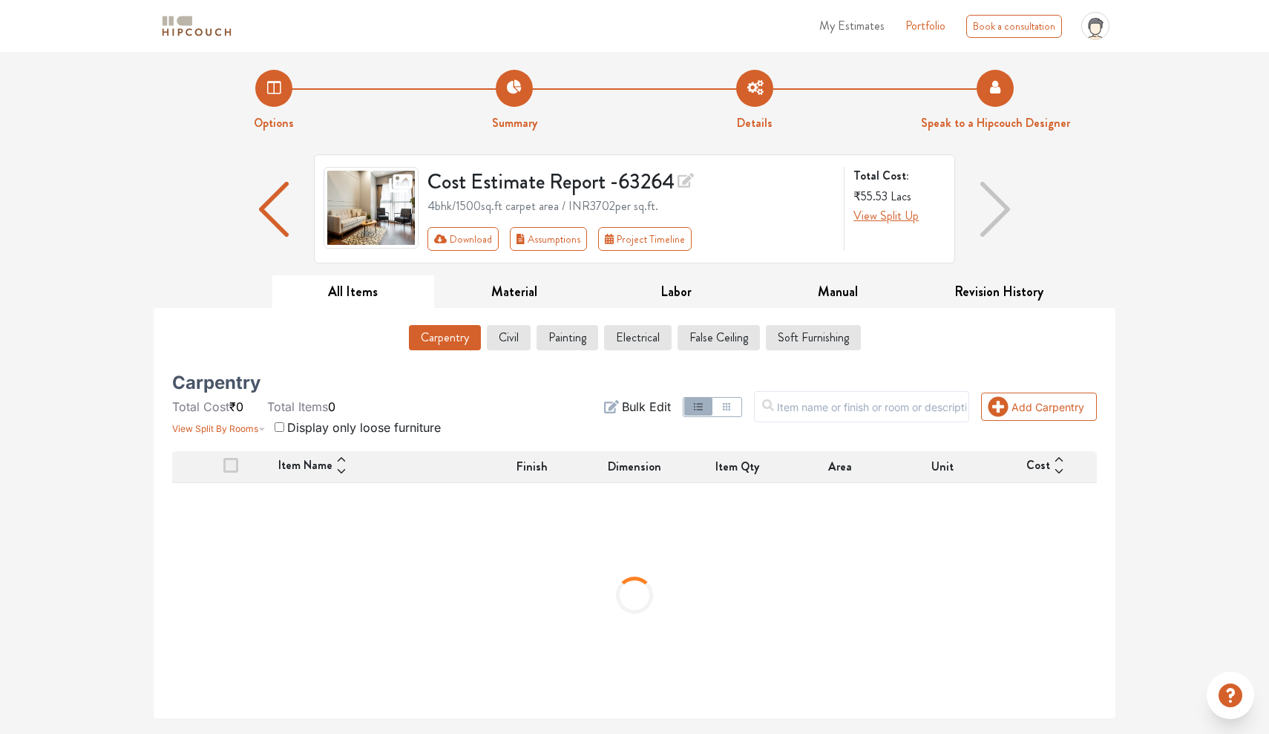
click at [983, 85] on li "Speak to a Hipcouch Designer" at bounding box center [995, 101] width 240 height 62
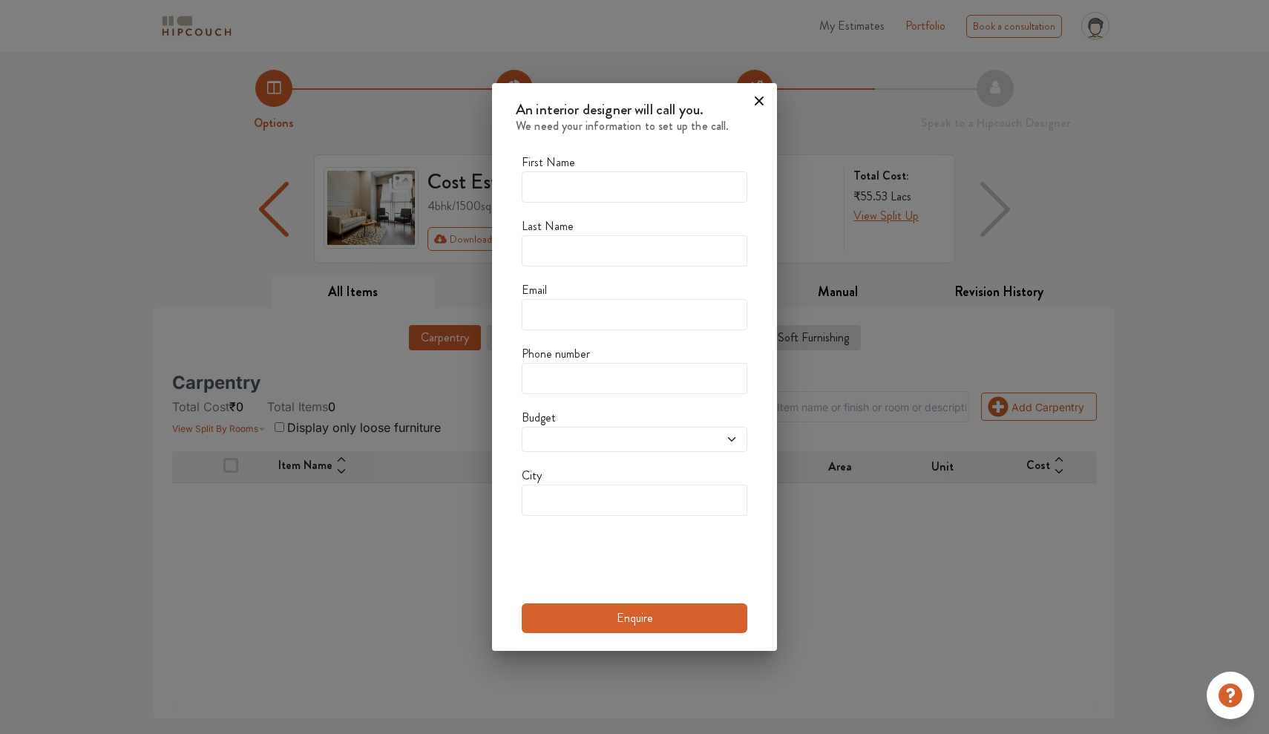
click at [757, 105] on icon at bounding box center [759, 101] width 24 height 24
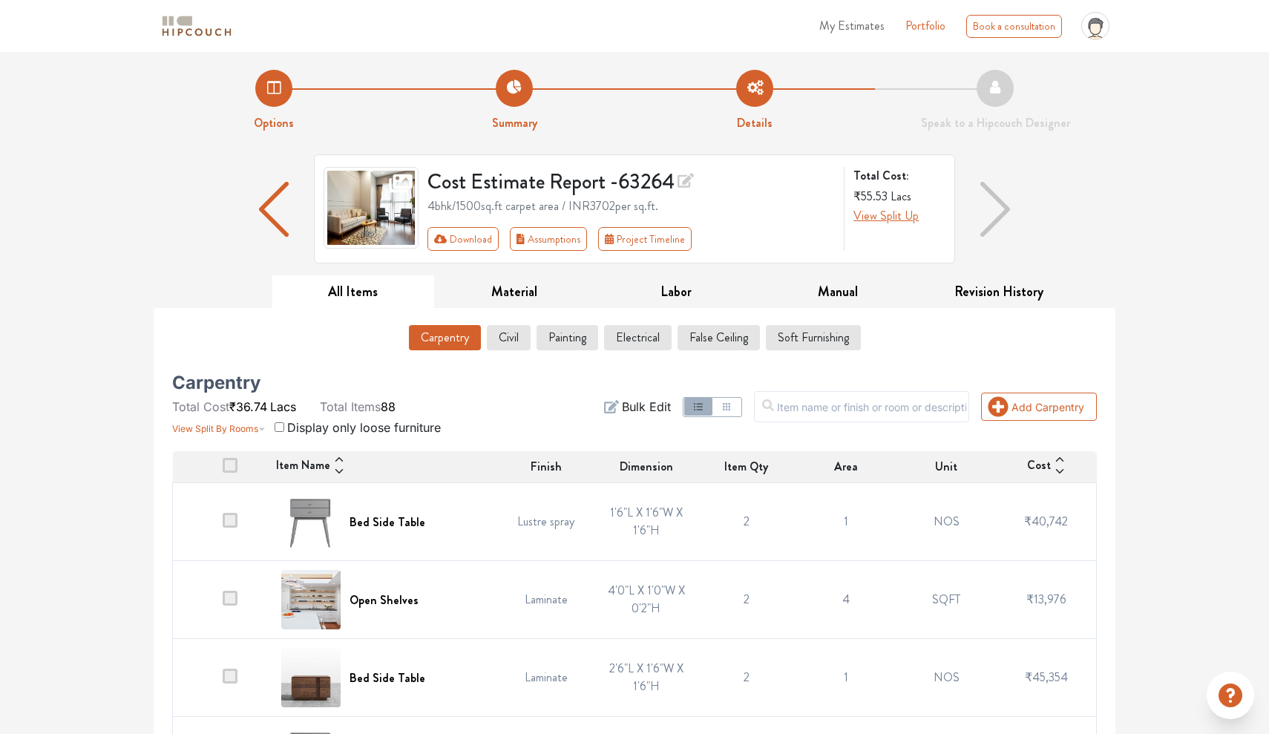
click at [268, 214] on img "button" at bounding box center [274, 209] width 30 height 55
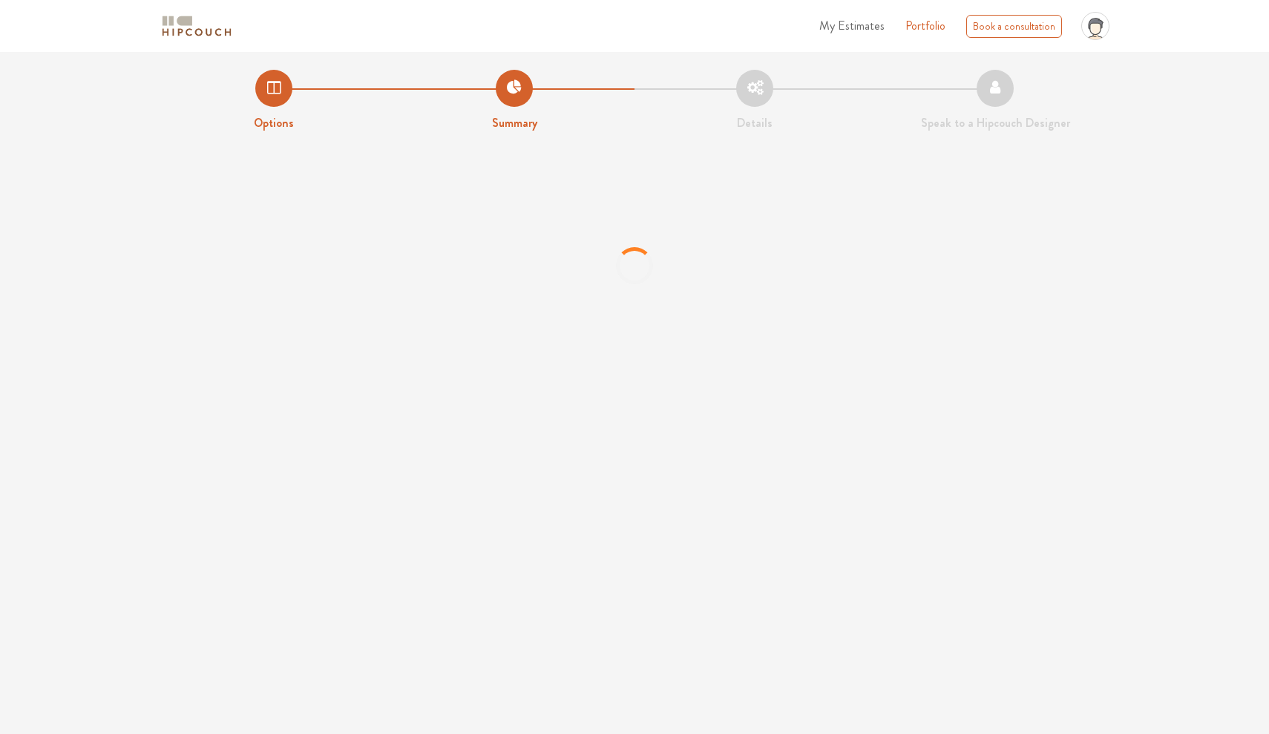
click at [278, 83] on li "Options" at bounding box center [274, 101] width 240 height 62
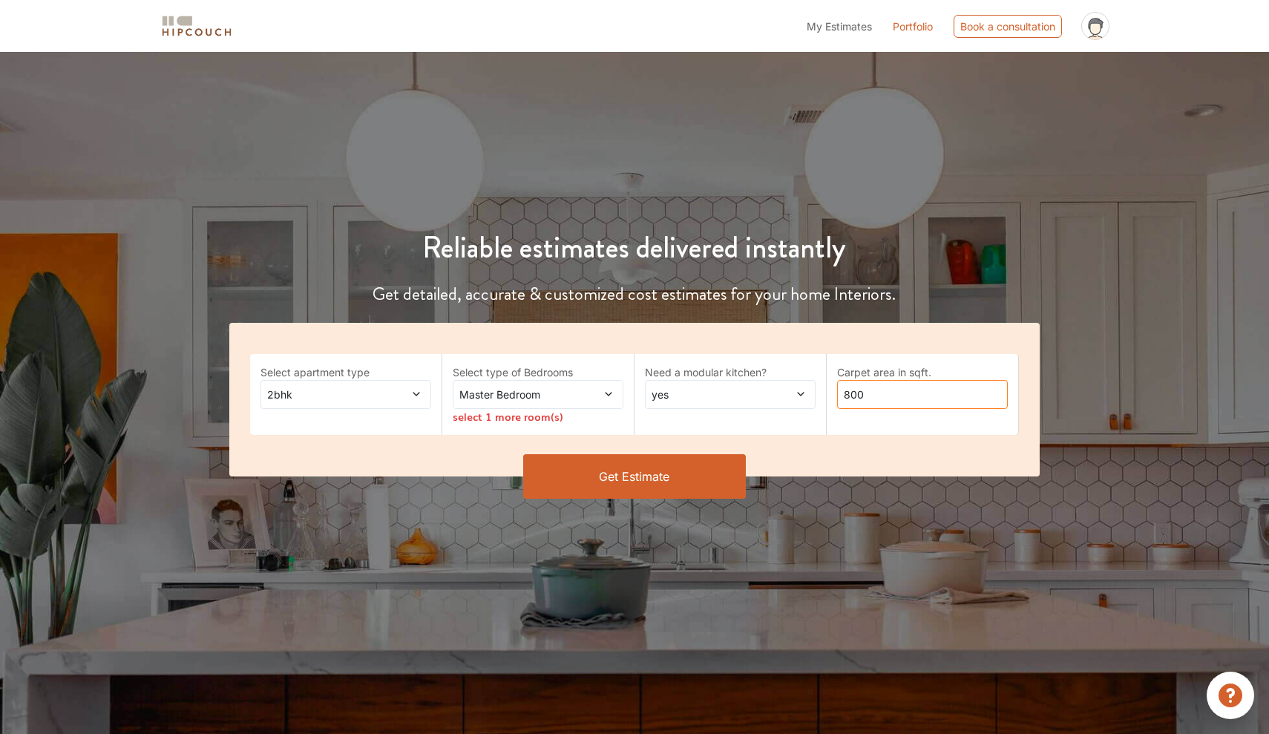
click at [883, 393] on input "800" at bounding box center [922, 394] width 171 height 29
type input "8"
type input "1500"
click at [568, 387] on span "Master Bedroom" at bounding box center [515, 395] width 118 height 16
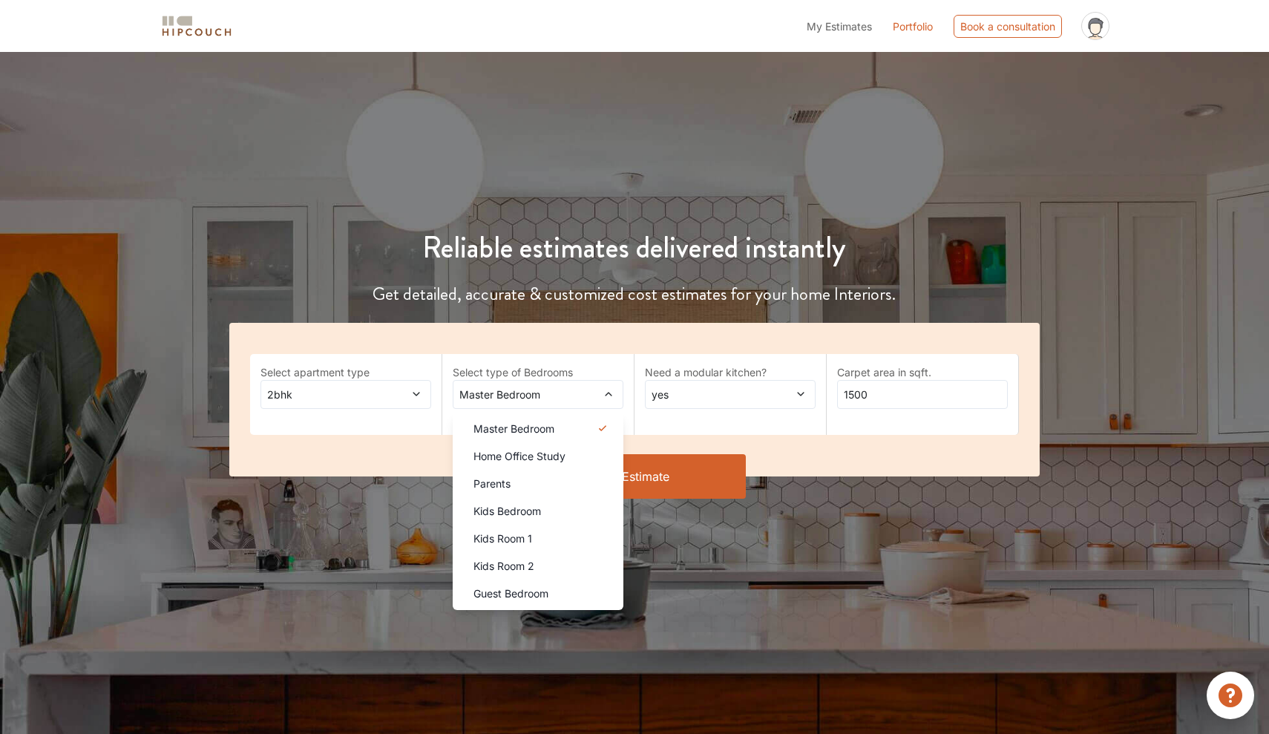
click at [382, 404] on div "2bhk" at bounding box center [346, 394] width 171 height 29
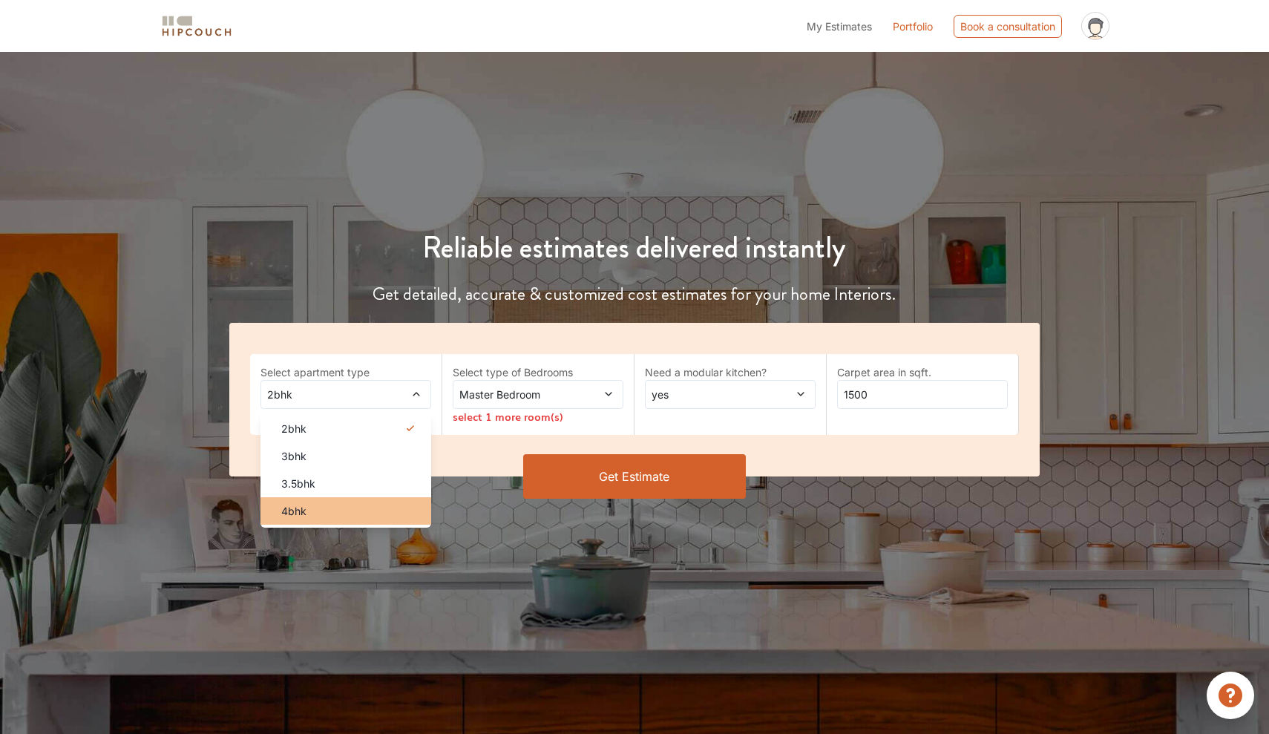
click at [343, 514] on div "4bhk" at bounding box center [350, 511] width 162 height 16
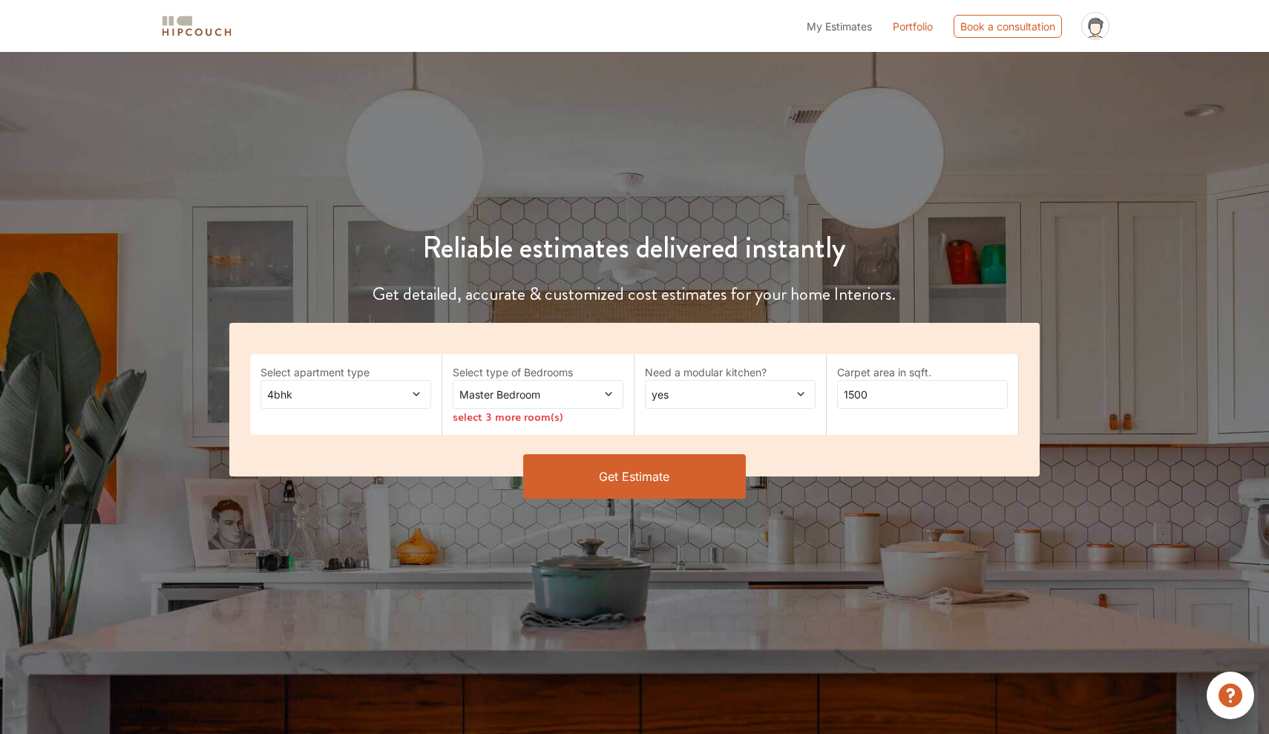
click at [554, 393] on span "Master Bedroom" at bounding box center [515, 395] width 118 height 16
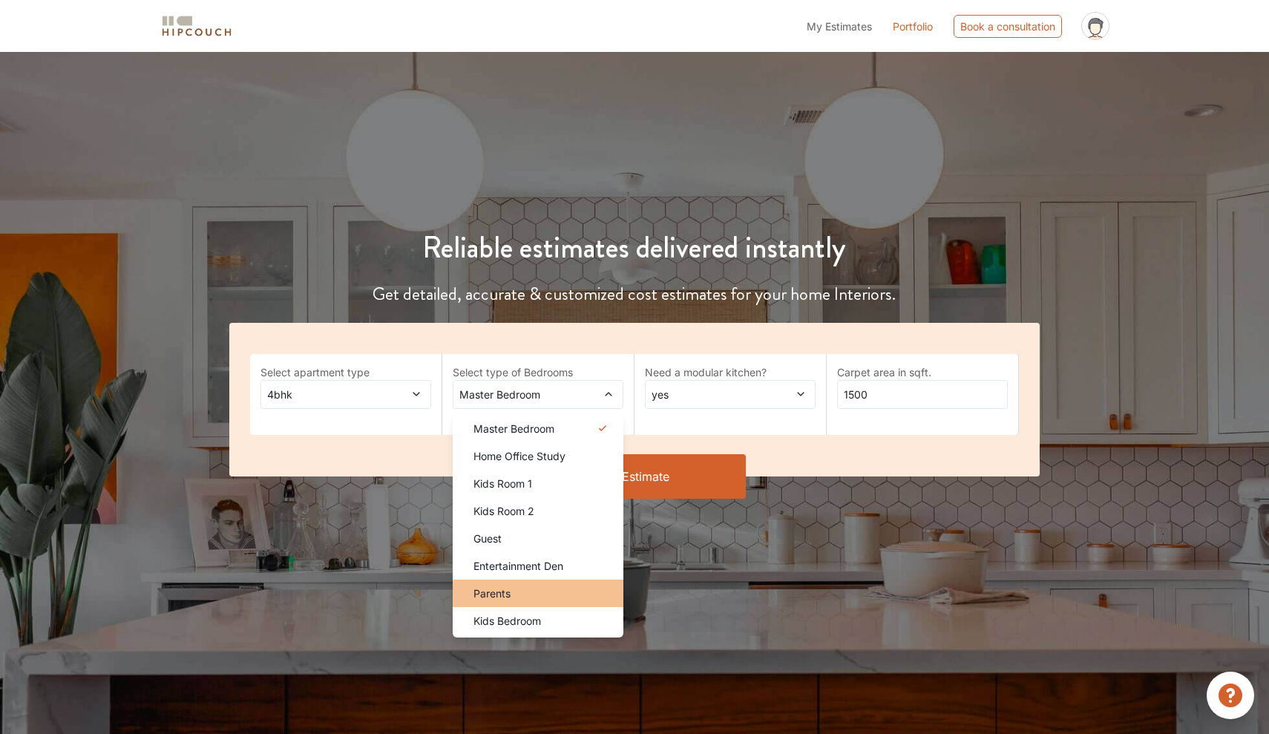
click at [531, 592] on div "Parents" at bounding box center [543, 594] width 162 height 16
click at [525, 631] on li "Kids Bedroom" at bounding box center [538, 620] width 171 height 27
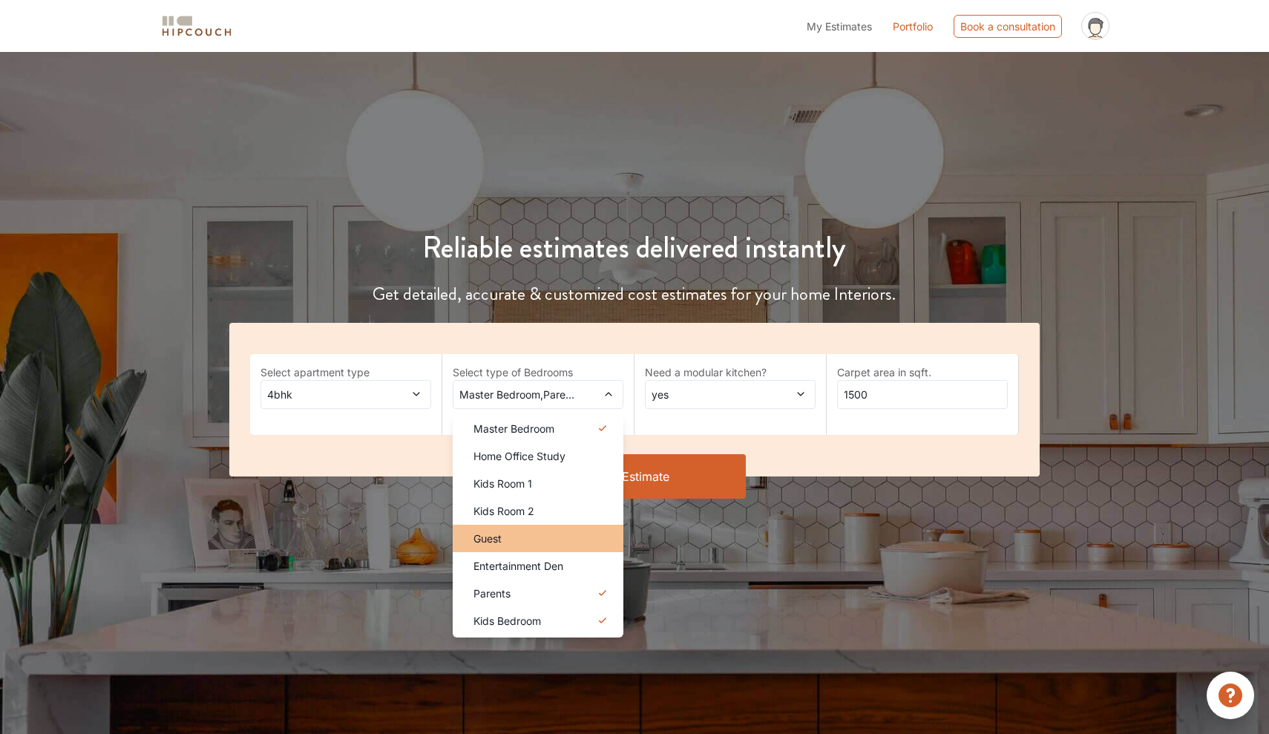
click at [531, 531] on div "Guest" at bounding box center [543, 539] width 162 height 16
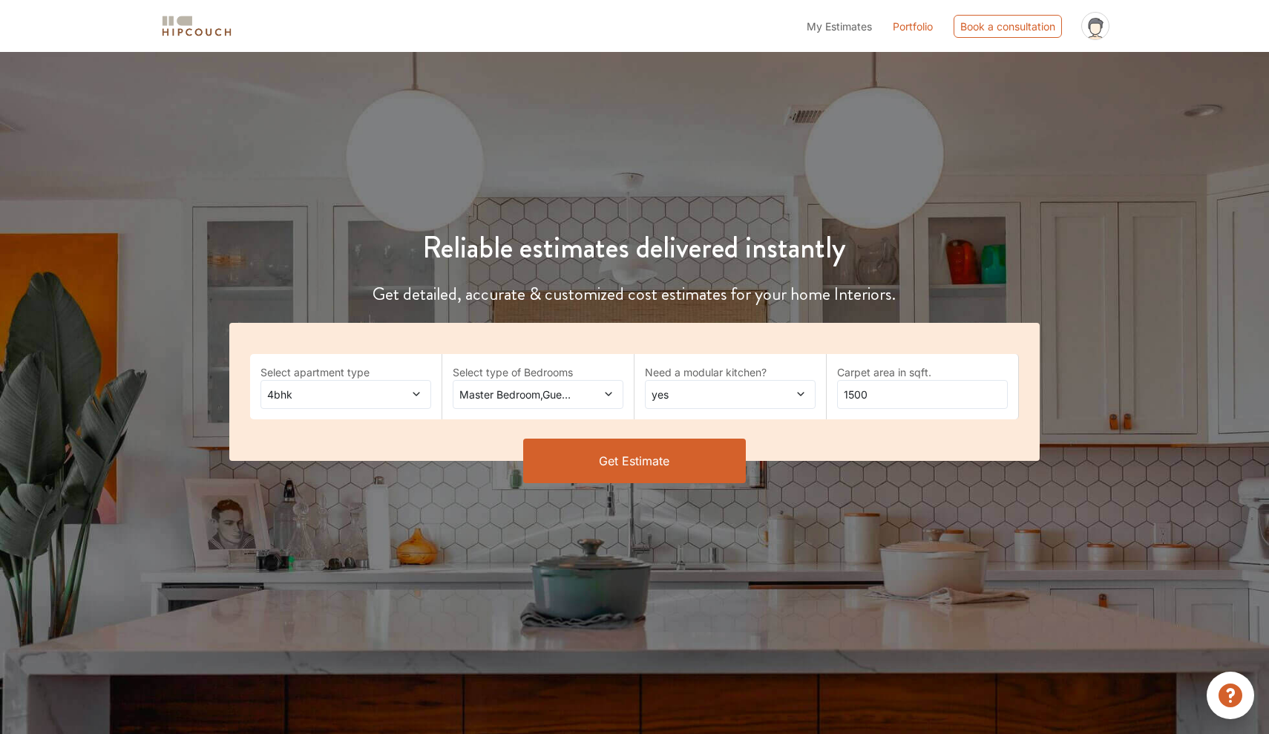
click at [595, 470] on button "Get Estimate" at bounding box center [634, 461] width 223 height 45
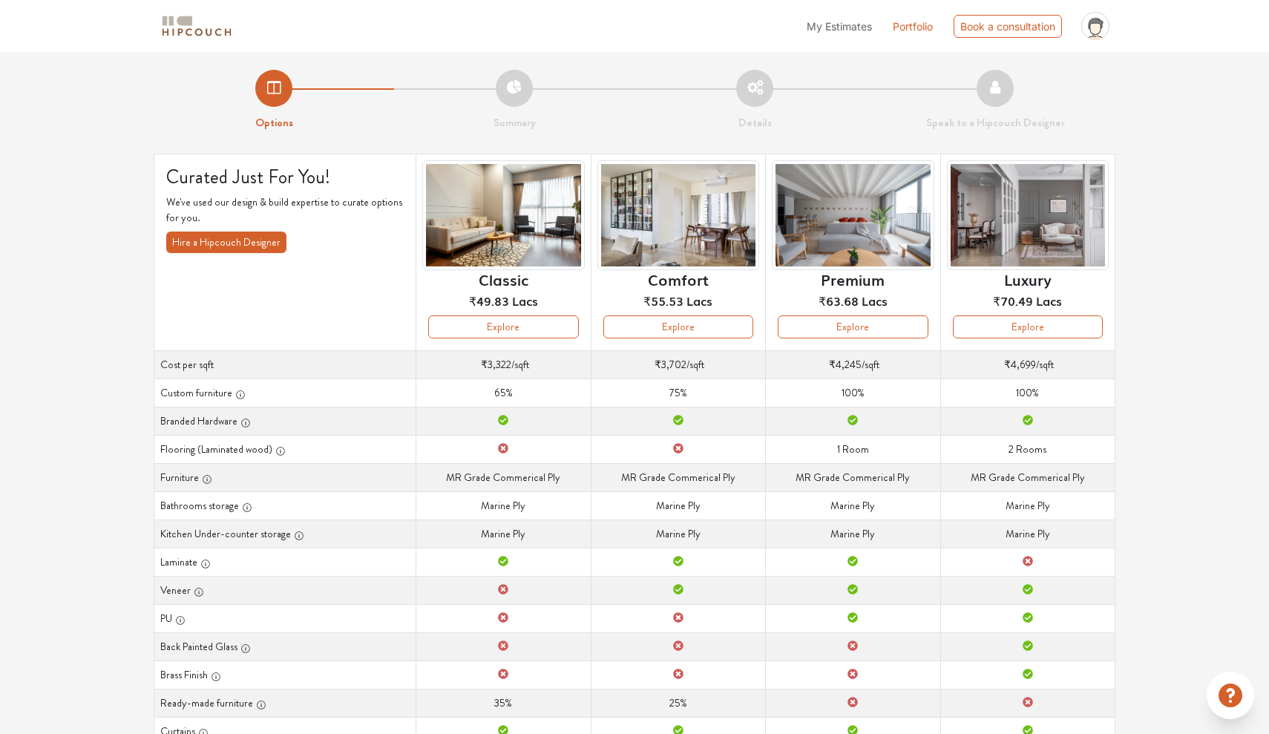
click at [849, 27] on span "My Estimates" at bounding box center [839, 26] width 65 height 13
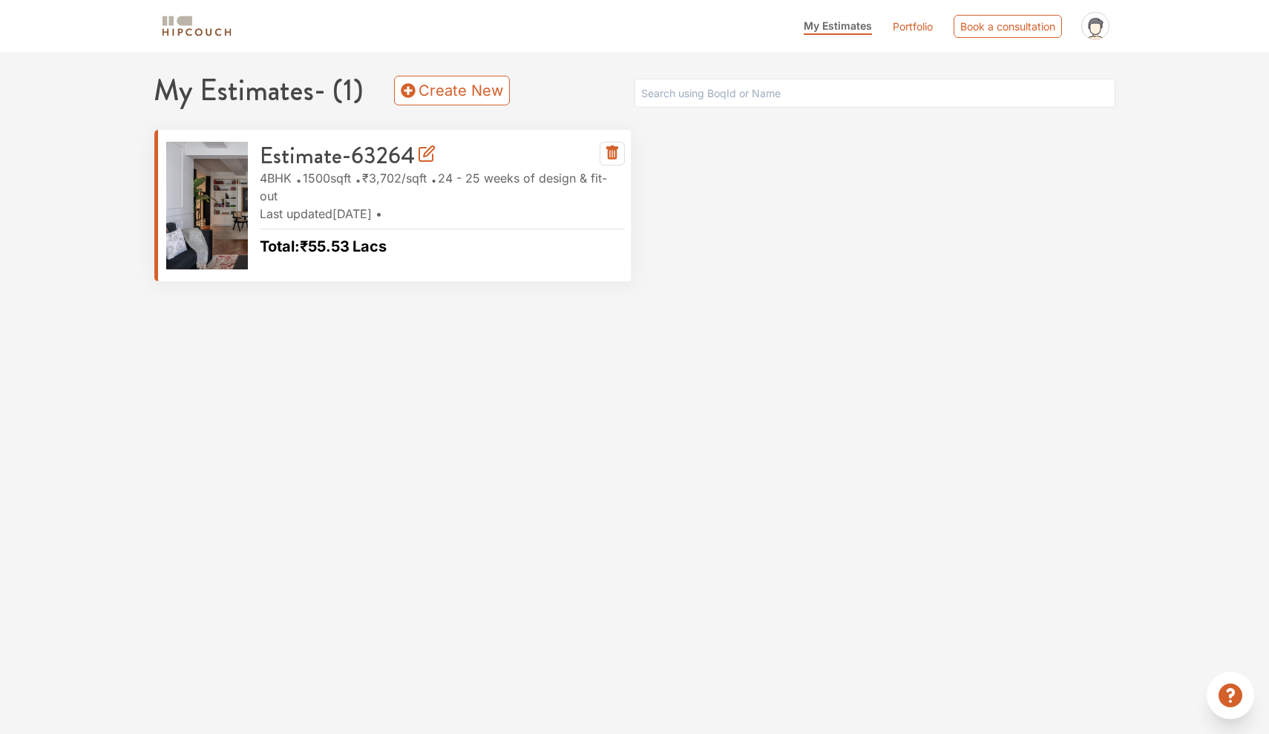
click at [169, 140] on div "Estimate-63264 4BHK 1500 sqft ₹3,702 /sqft 24 - 25 weeks of design & fit-out La…" at bounding box center [393, 205] width 478 height 153
click at [252, 157] on div "Estimate-63264 4BHK 1500 sqft ₹3,702 /sqft 24 - 25 weeks of design & fit-out La…" at bounding box center [436, 206] width 377 height 128
click at [327, 153] on h3 "Estimate-63264" at bounding box center [348, 155] width 176 height 27
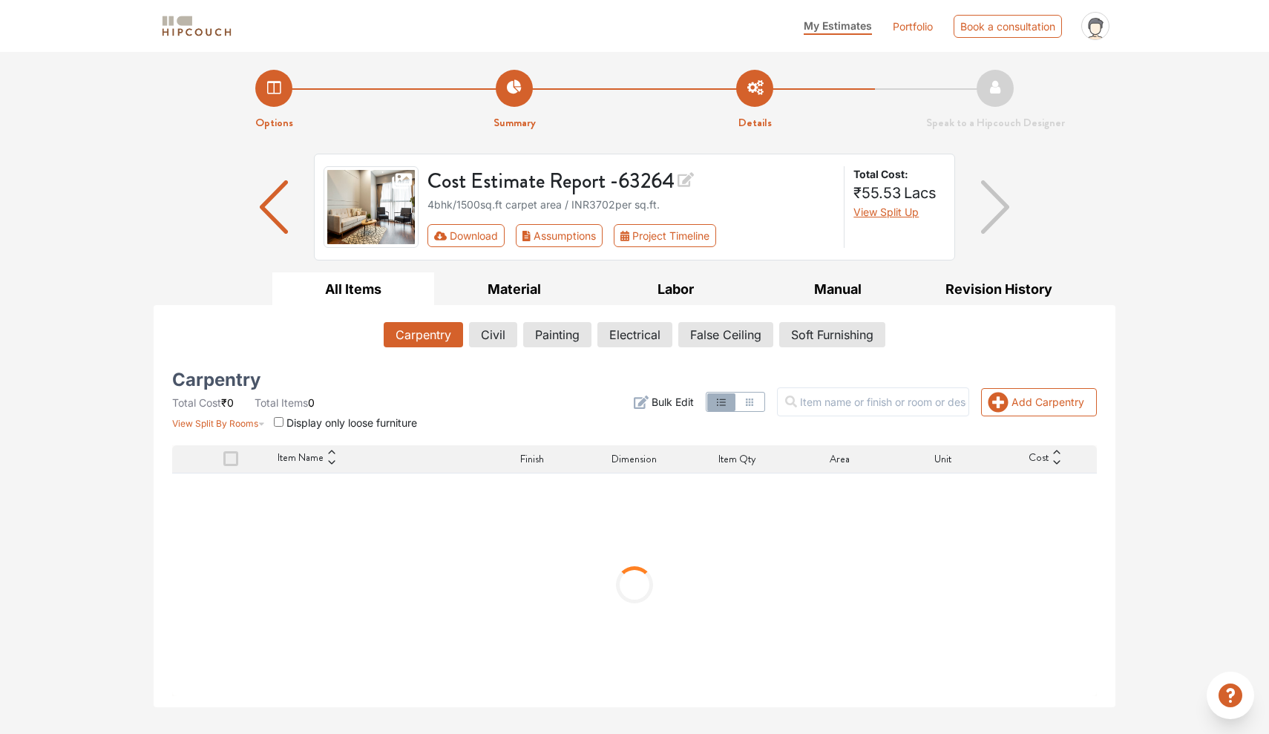
click at [1101, 28] on icon at bounding box center [1095, 31] width 17 height 26
click at [1049, 85] on link "Logout" at bounding box center [1056, 87] width 117 height 22
